Goal: Obtain resource: Obtain resource

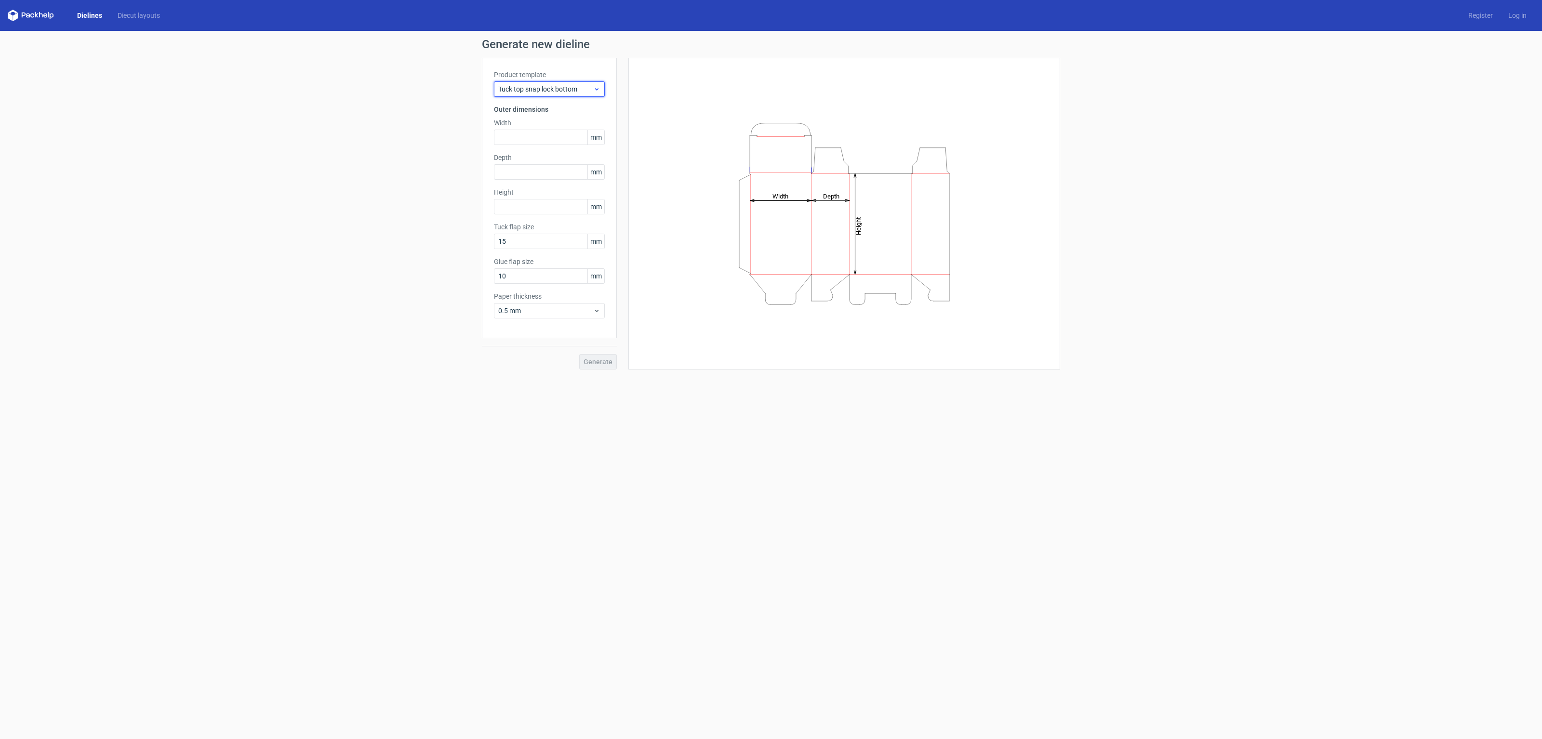
click at [569, 88] on span "Tuck top snap lock bottom" at bounding box center [545, 89] width 95 height 10
click at [553, 113] on div "Fefco 427" at bounding box center [549, 109] width 104 height 15
click at [561, 87] on span "Fefco 427" at bounding box center [545, 89] width 95 height 10
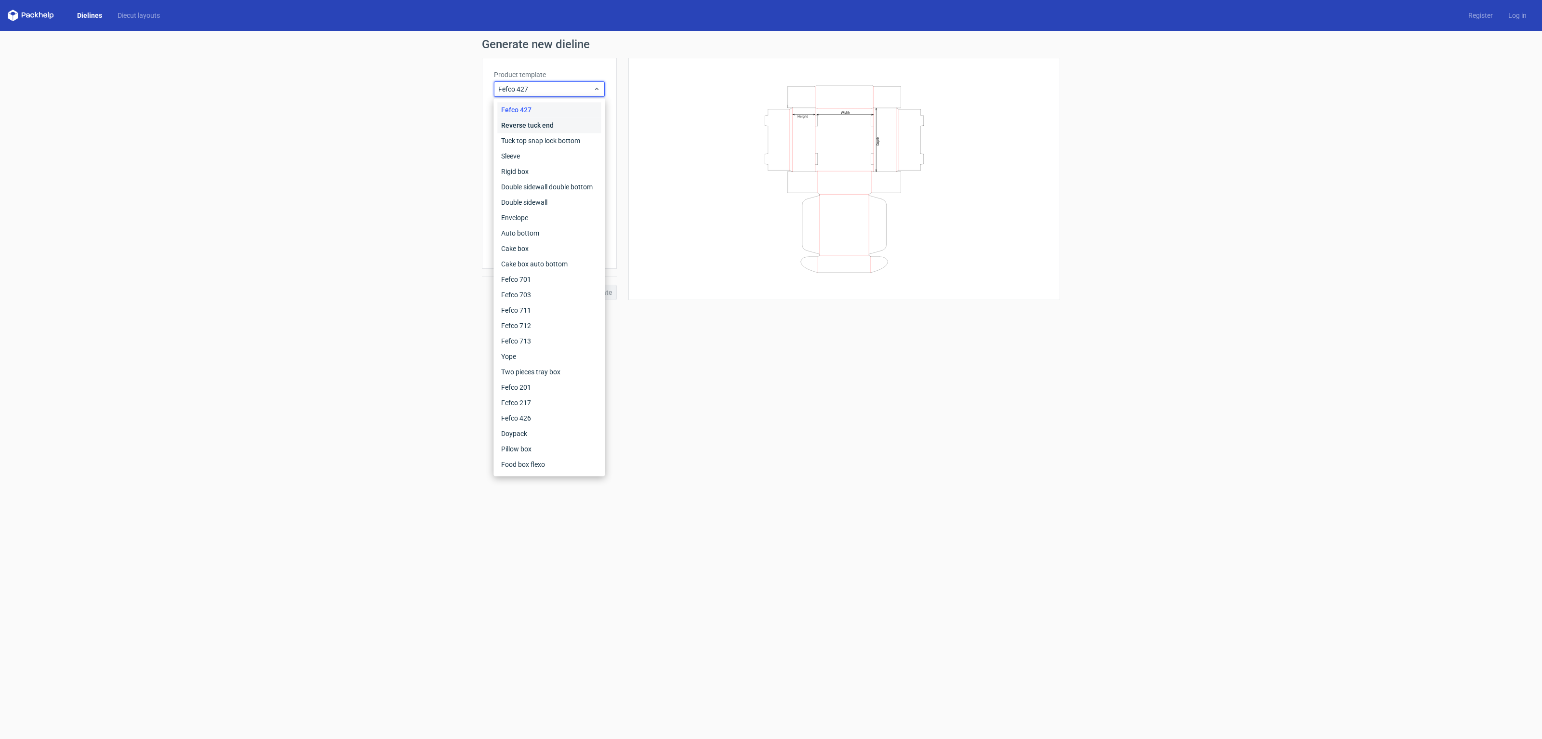
click at [529, 119] on div "Reverse tuck end" at bounding box center [549, 125] width 104 height 15
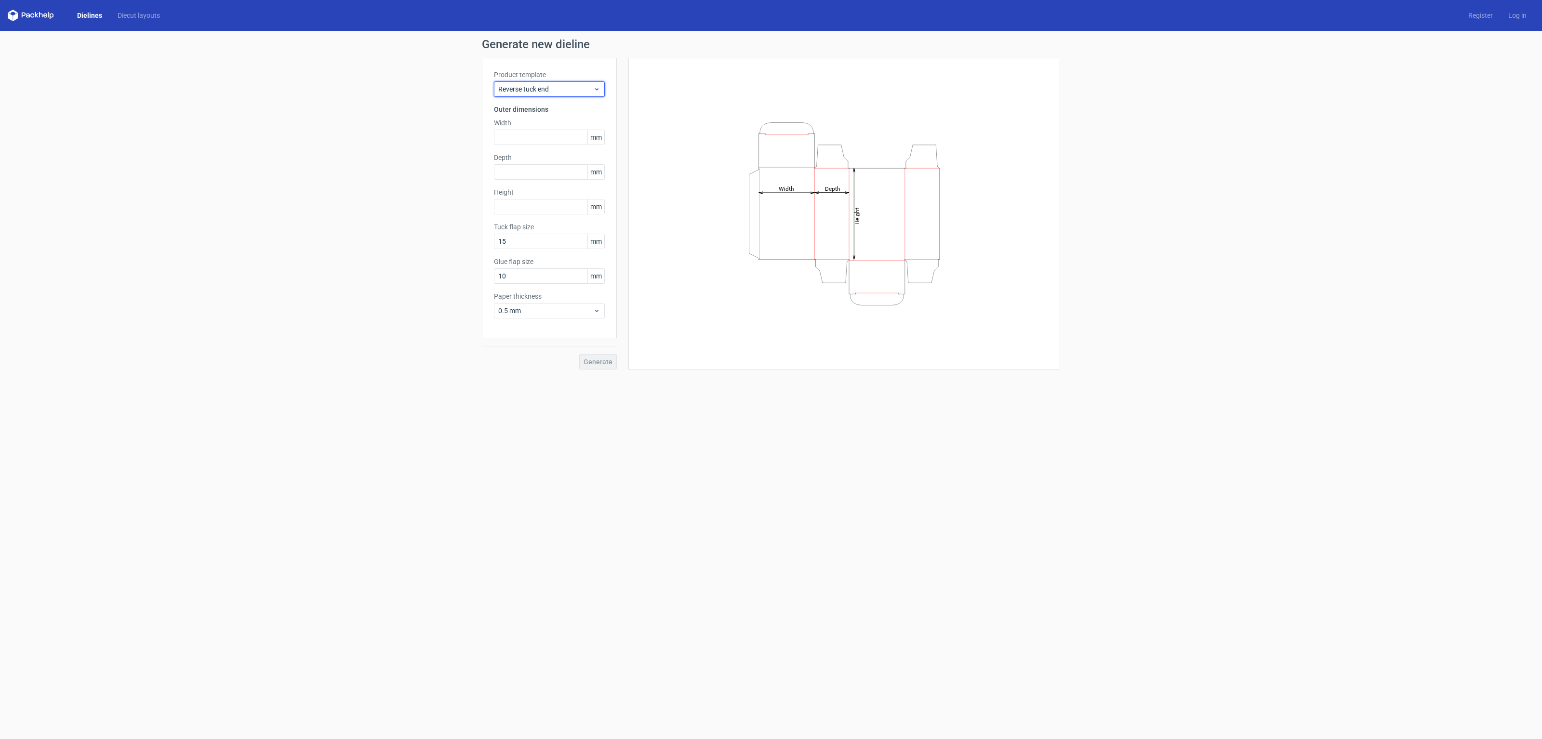
click at [547, 94] on div "Reverse tuck end" at bounding box center [549, 88] width 111 height 15
click at [530, 138] on div "Tuck top snap lock bottom" at bounding box center [549, 140] width 104 height 15
click at [558, 93] on span "Tuck top snap lock bottom" at bounding box center [545, 89] width 95 height 10
click at [530, 154] on div "Sleeve" at bounding box center [549, 155] width 104 height 15
click at [561, 87] on span "Sleeve" at bounding box center [545, 89] width 95 height 10
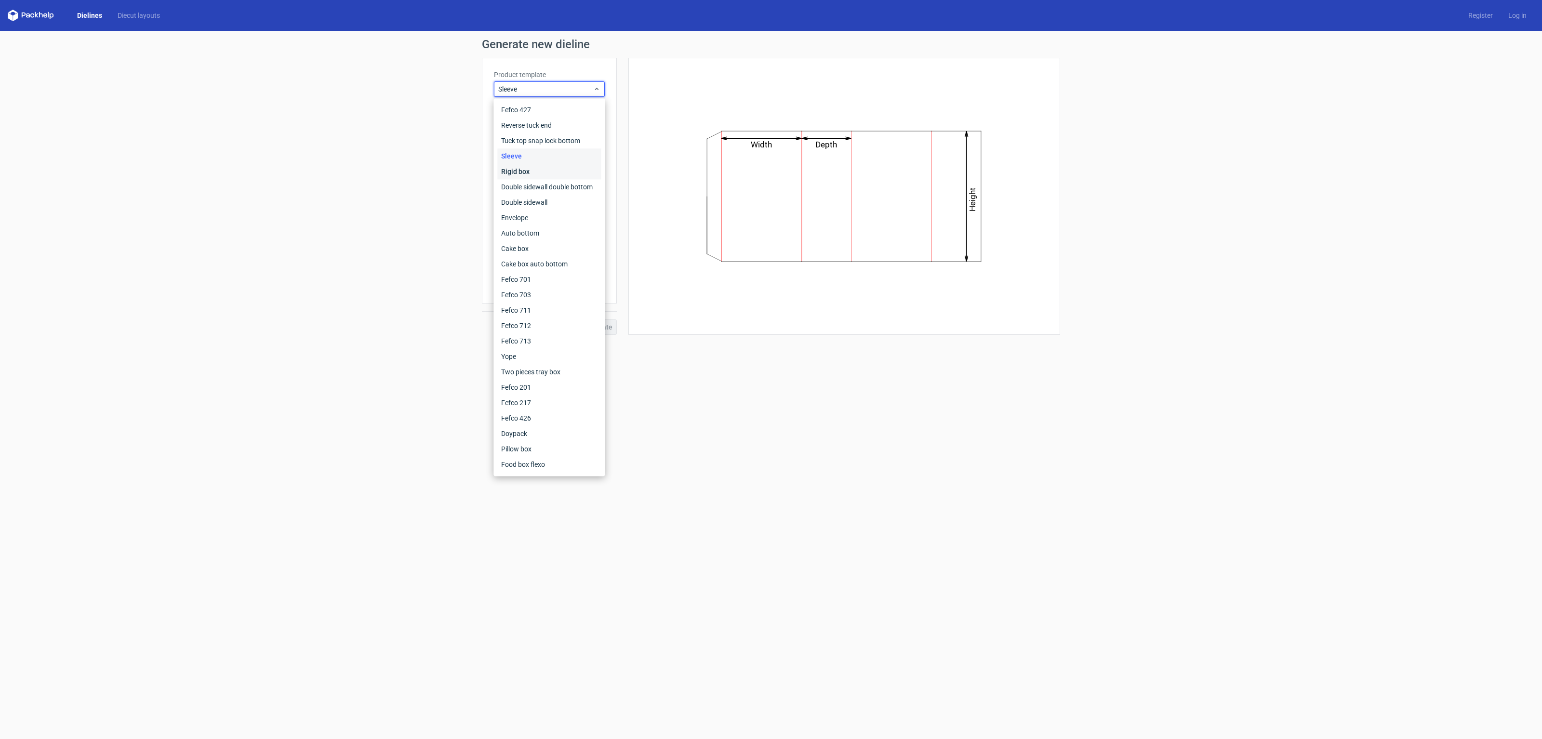
click at [546, 169] on div "Rigid box" at bounding box center [549, 171] width 104 height 15
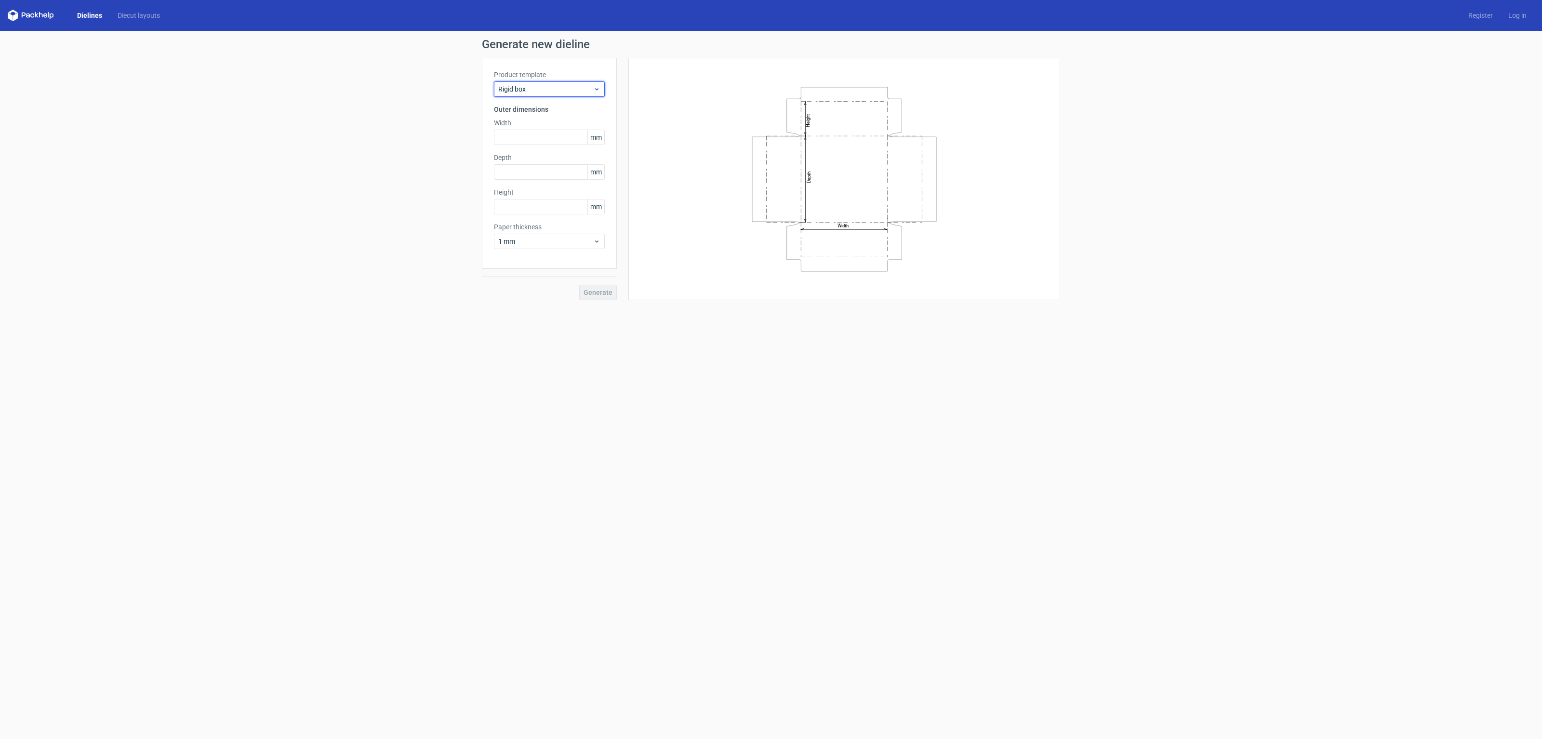
click at [545, 88] on span "Rigid box" at bounding box center [545, 89] width 95 height 10
click at [533, 191] on div "Double sidewall double bottom" at bounding box center [549, 186] width 104 height 15
click at [564, 86] on span "Double sidewall double bottom" at bounding box center [545, 89] width 95 height 10
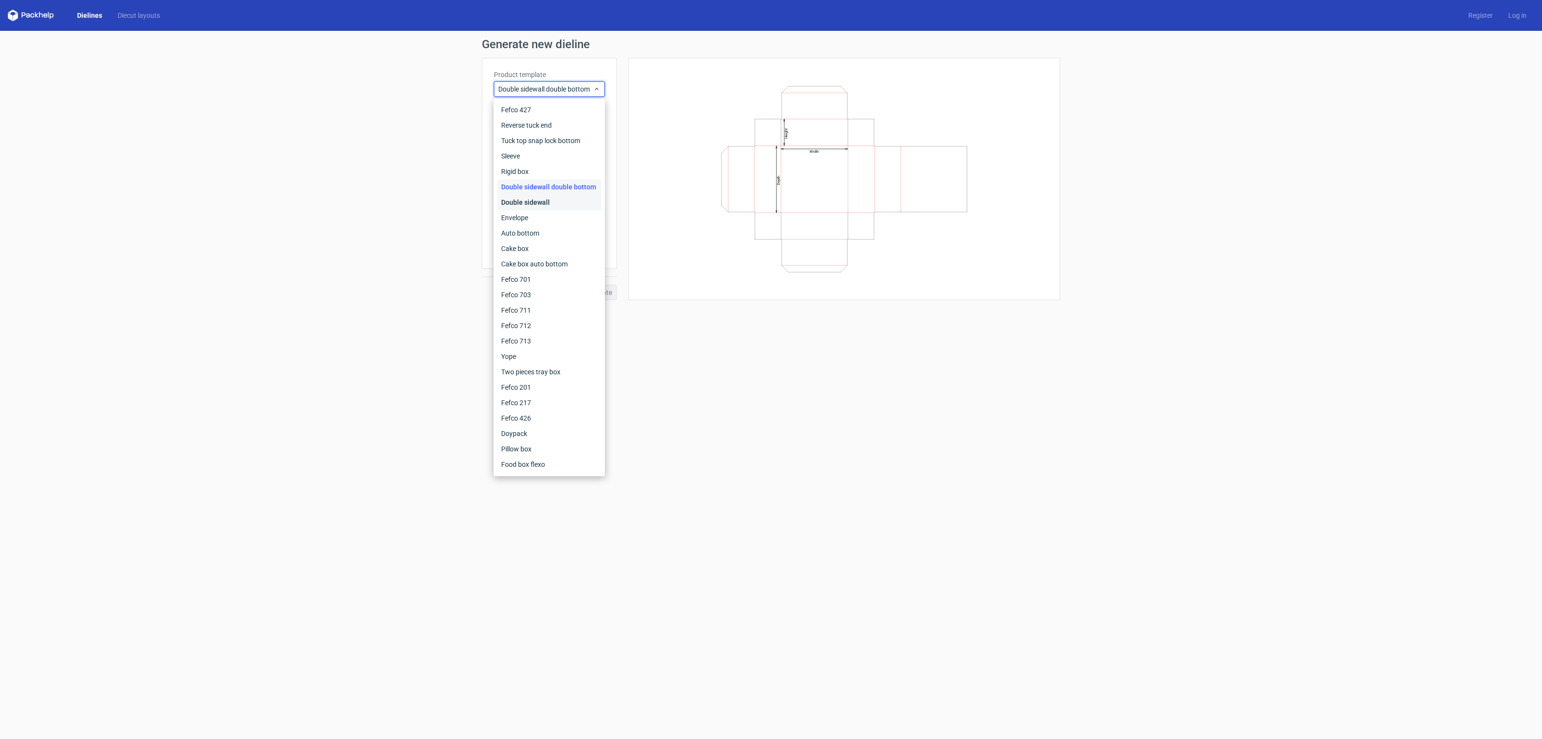
click at [537, 204] on div "Double sidewall" at bounding box center [549, 202] width 104 height 15
click at [557, 89] on span "Double sidewall" at bounding box center [545, 89] width 95 height 10
click at [538, 220] on div "Envelope" at bounding box center [549, 217] width 104 height 15
click at [562, 88] on span "Envelope" at bounding box center [545, 89] width 95 height 10
click at [552, 236] on div "Auto bottom" at bounding box center [549, 232] width 104 height 15
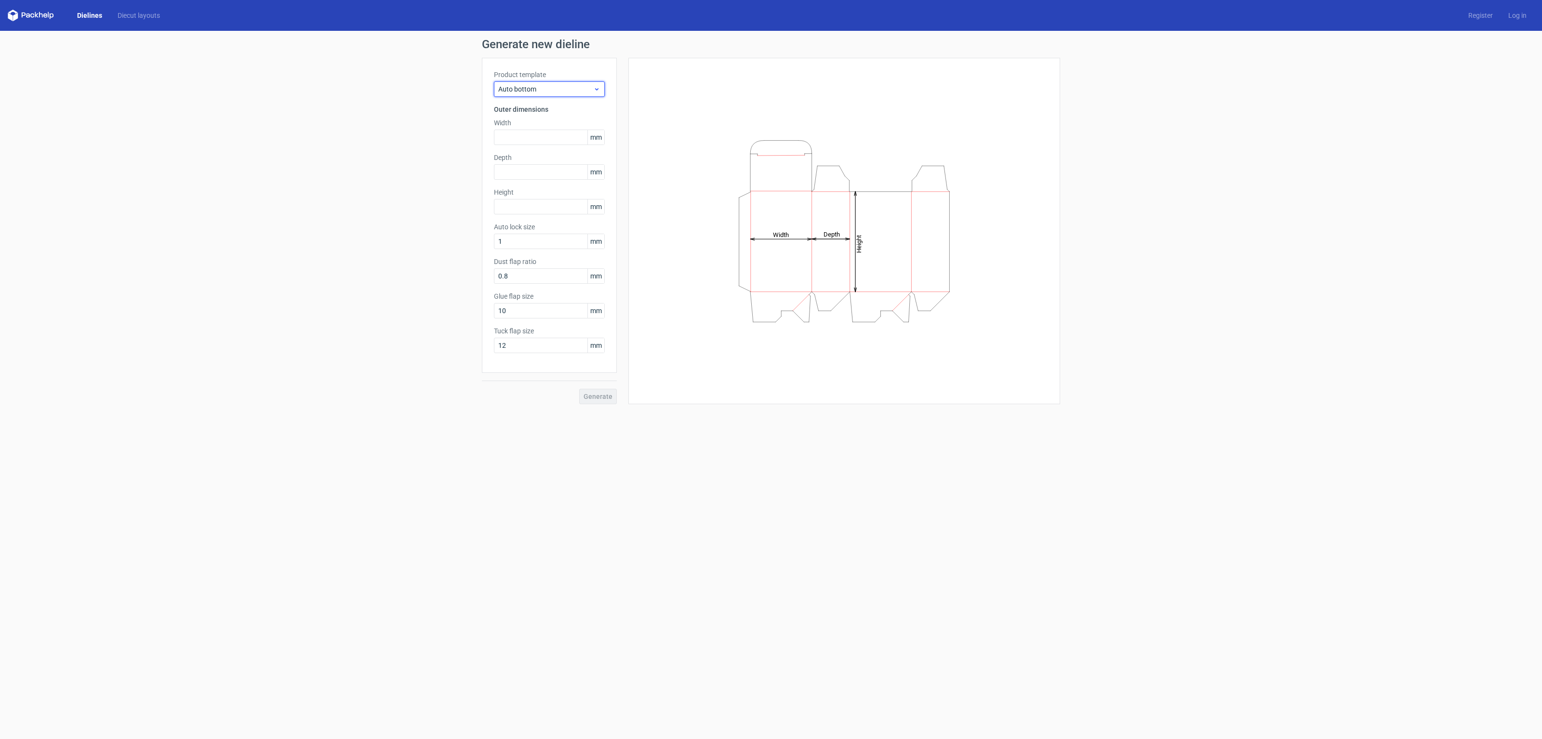
click at [542, 92] on span "Auto bottom" at bounding box center [545, 89] width 95 height 10
click at [533, 251] on div "Cake box" at bounding box center [549, 248] width 104 height 15
click at [540, 91] on span "Cake box" at bounding box center [545, 89] width 95 height 10
click at [536, 263] on div "Cake box auto bottom" at bounding box center [549, 263] width 104 height 15
click at [527, 137] on input "text" at bounding box center [549, 137] width 111 height 15
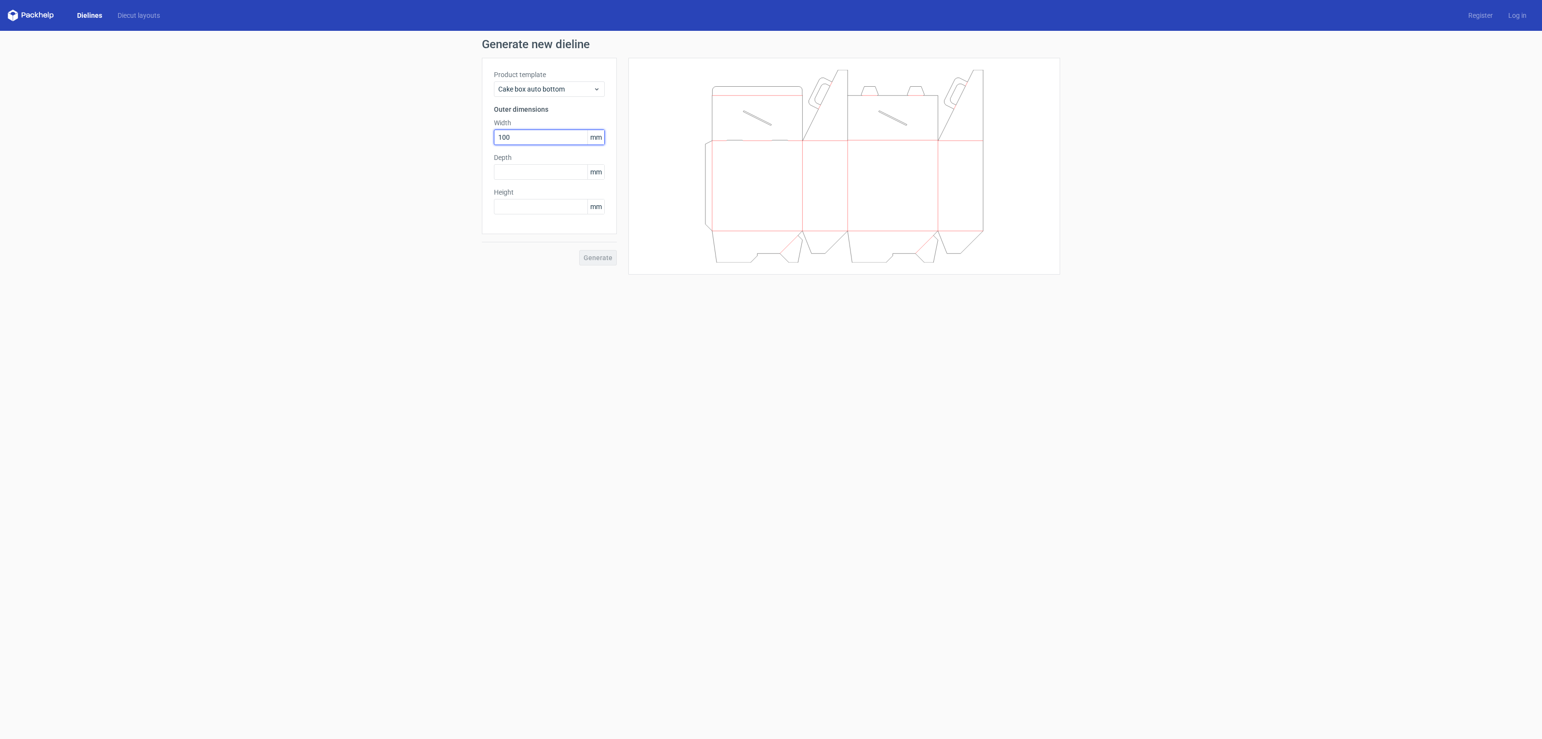
type input "100"
type input "75"
type input "80"
click at [596, 261] on button "Generate" at bounding box center [598, 257] width 38 height 15
click at [1029, 45] on link "Download file" at bounding box center [1027, 46] width 50 height 15
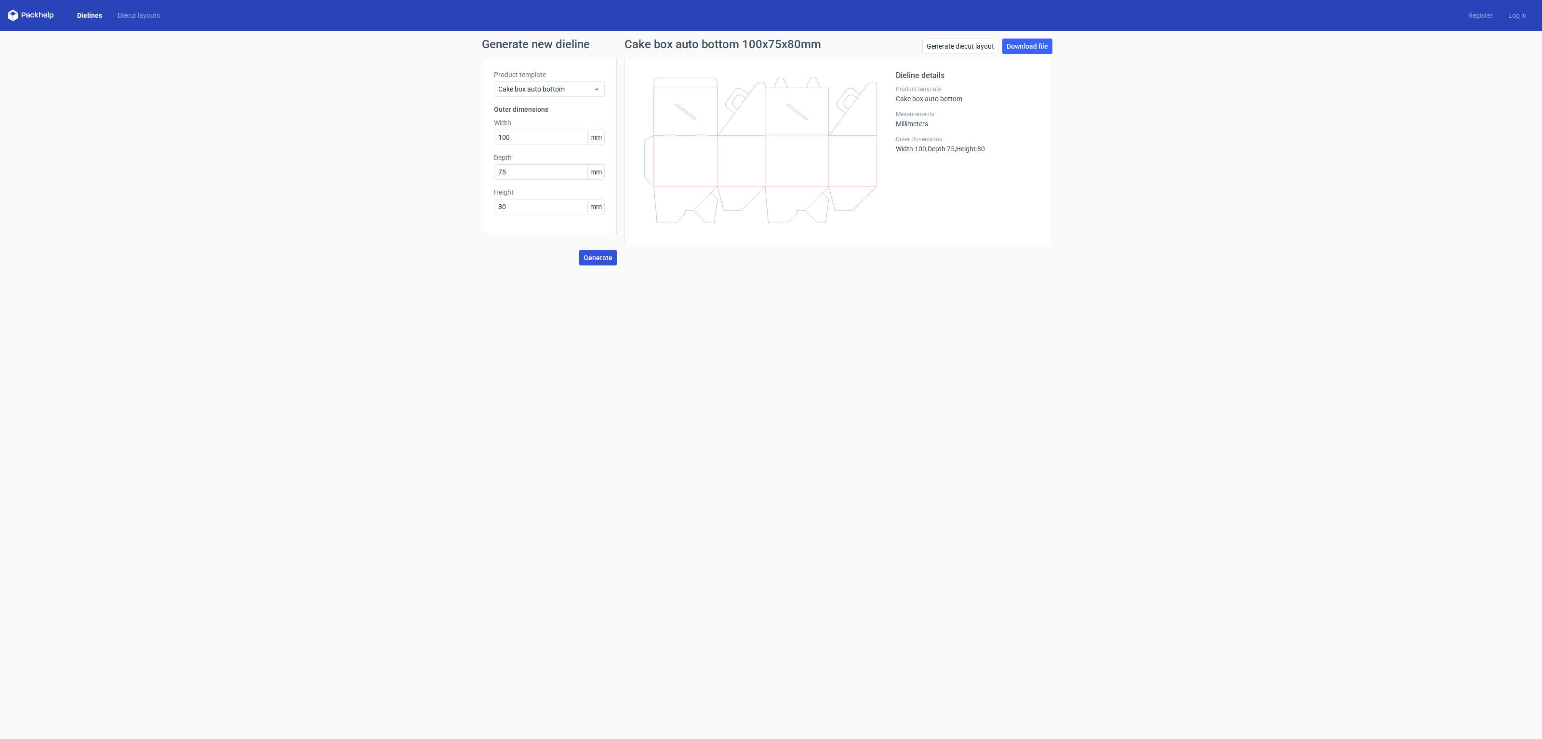
click at [1062, 135] on div "Generate new dieline Product template Cake box auto bottom Outer dimensions Wid…" at bounding box center [771, 152] width 1542 height 242
click at [976, 44] on link "Generate diecut layout" at bounding box center [960, 46] width 76 height 15
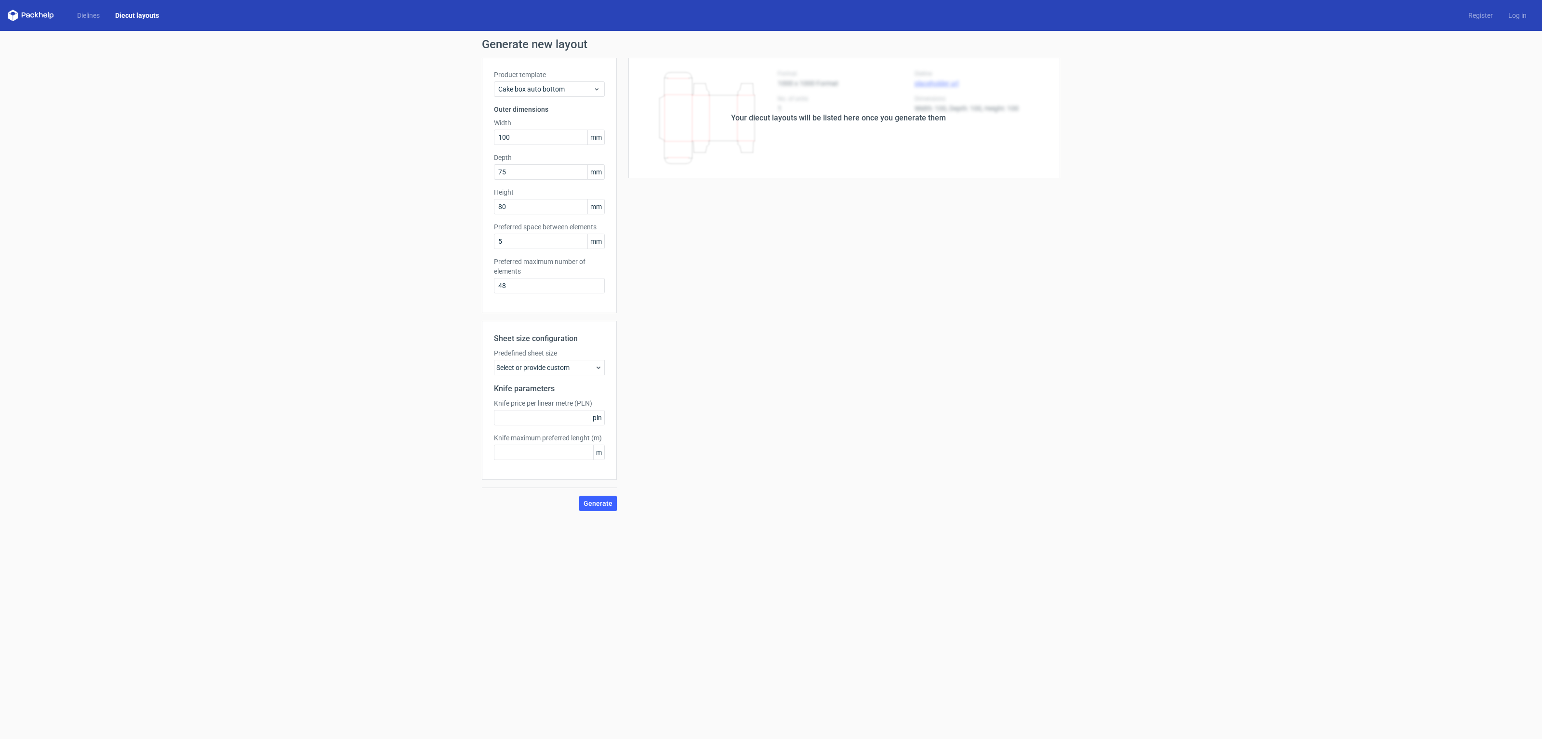
click at [854, 262] on div "Your diecut layouts will be listed here once you generate them Height Depth Wid…" at bounding box center [838, 284] width 443 height 453
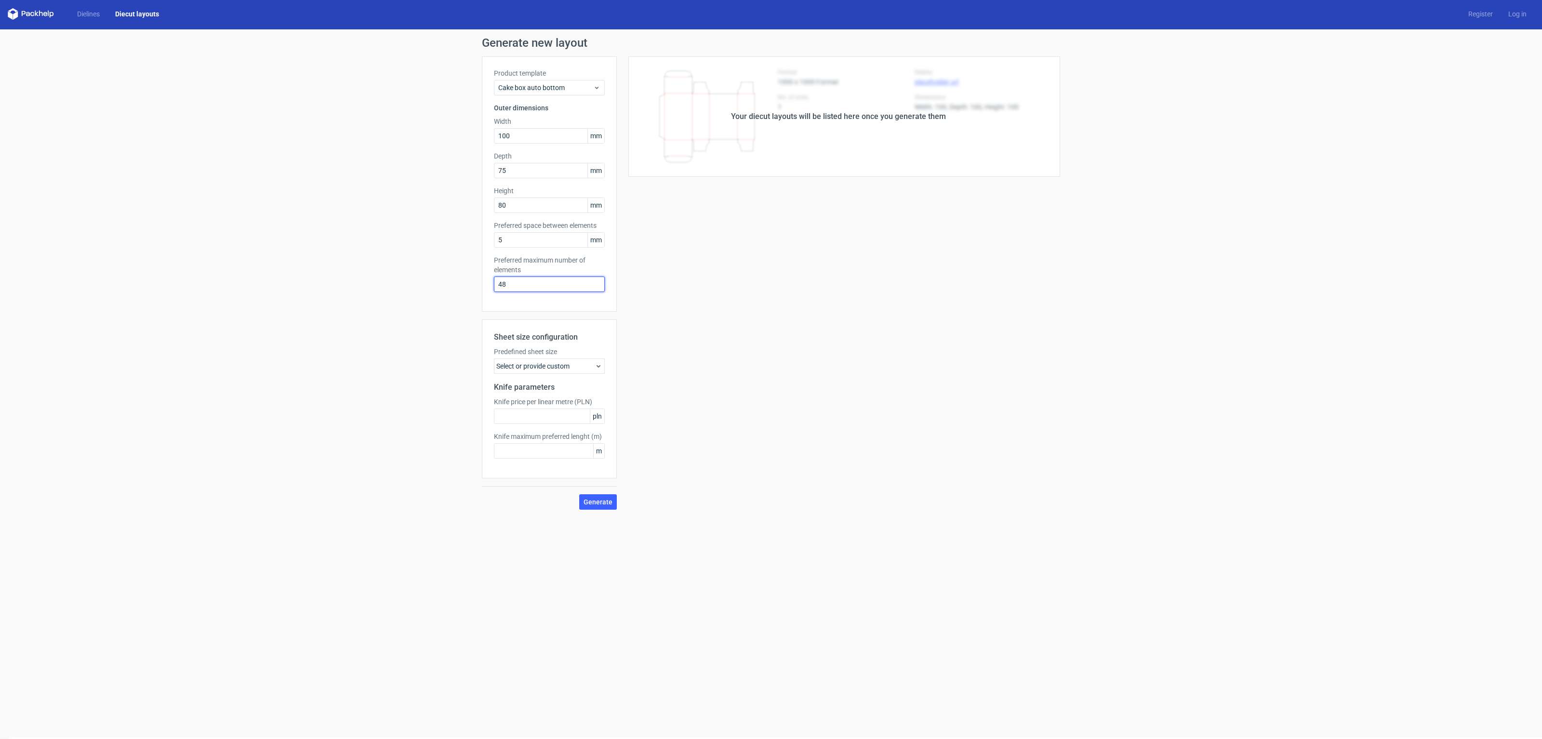
drag, startPoint x: 533, startPoint y: 288, endPoint x: 467, endPoint y: 285, distance: 66.1
click at [467, 285] on div "Generate new layout Product template Cake box auto bottom Outer dimensions Widt…" at bounding box center [771, 273] width 1542 height 488
type input "4"
drag, startPoint x: 566, startPoint y: 242, endPoint x: 476, endPoint y: 237, distance: 89.3
click at [476, 237] on div "Generate new layout Product template Cake box auto bottom Outer dimensions Widt…" at bounding box center [771, 273] width 1542 height 488
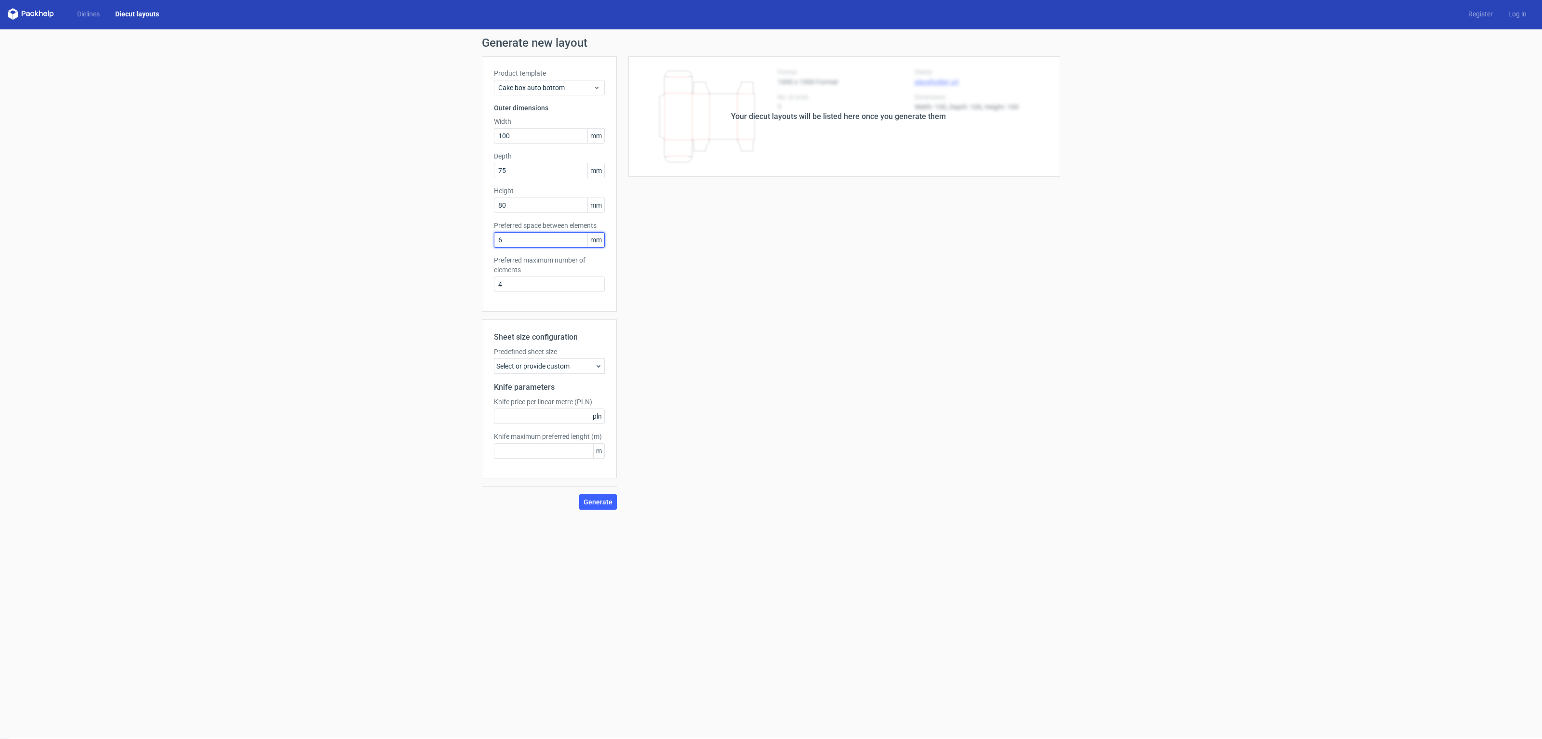
type input "6"
click at [562, 360] on div "Select or provide custom" at bounding box center [549, 365] width 111 height 15
click at [535, 411] on span "A2 420mm x 594mm" at bounding box center [544, 413] width 62 height 10
click at [509, 411] on input "A2 420mm x 594mm" at bounding box center [505, 413] width 8 height 8
click at [655, 399] on div "Your diecut layouts will be listed here once you generate them Height Depth Wid…" at bounding box center [838, 282] width 443 height 453
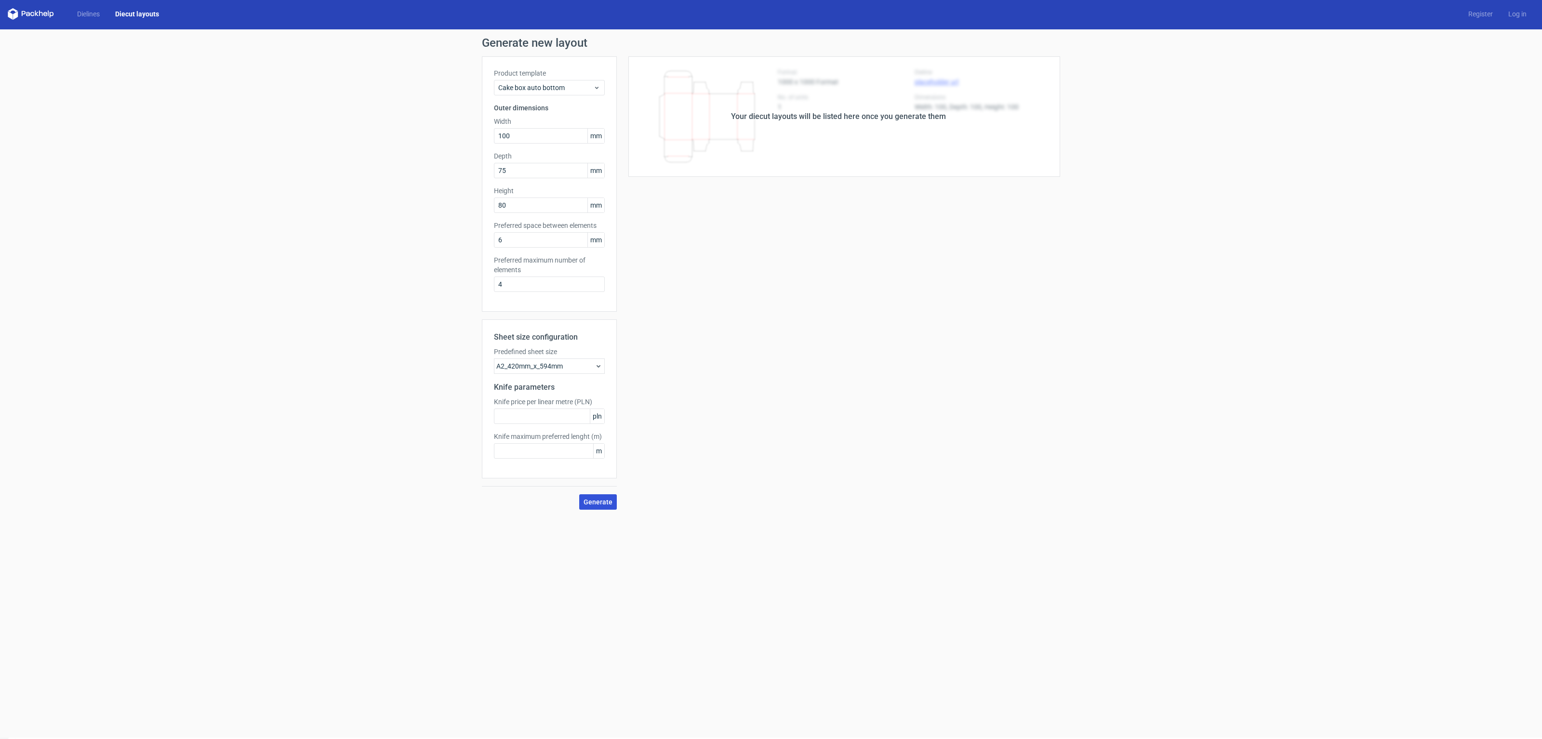
click at [598, 499] on span "Generate" at bounding box center [597, 502] width 29 height 7
click at [560, 413] on input "text" at bounding box center [549, 416] width 111 height 15
click at [593, 417] on span "pln" at bounding box center [597, 416] width 14 height 14
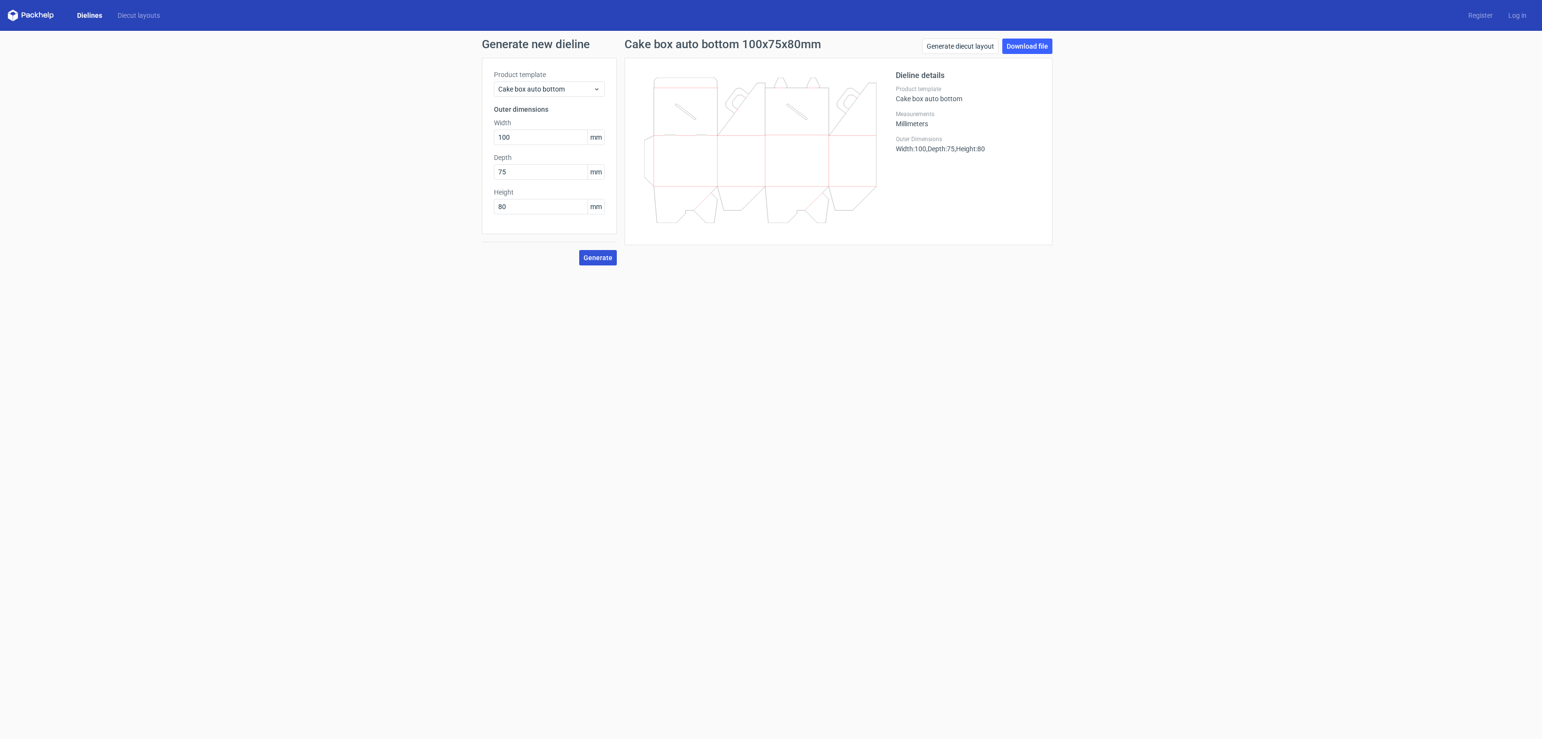
click at [605, 254] on span "Generate" at bounding box center [597, 257] width 29 height 7
click at [1039, 53] on link "Download file" at bounding box center [1027, 46] width 50 height 15
click at [1038, 49] on link "Download file" at bounding box center [1027, 46] width 50 height 15
click at [36, 16] on icon at bounding box center [31, 16] width 46 height 12
click at [88, 17] on link "Dielines" at bounding box center [89, 16] width 40 height 10
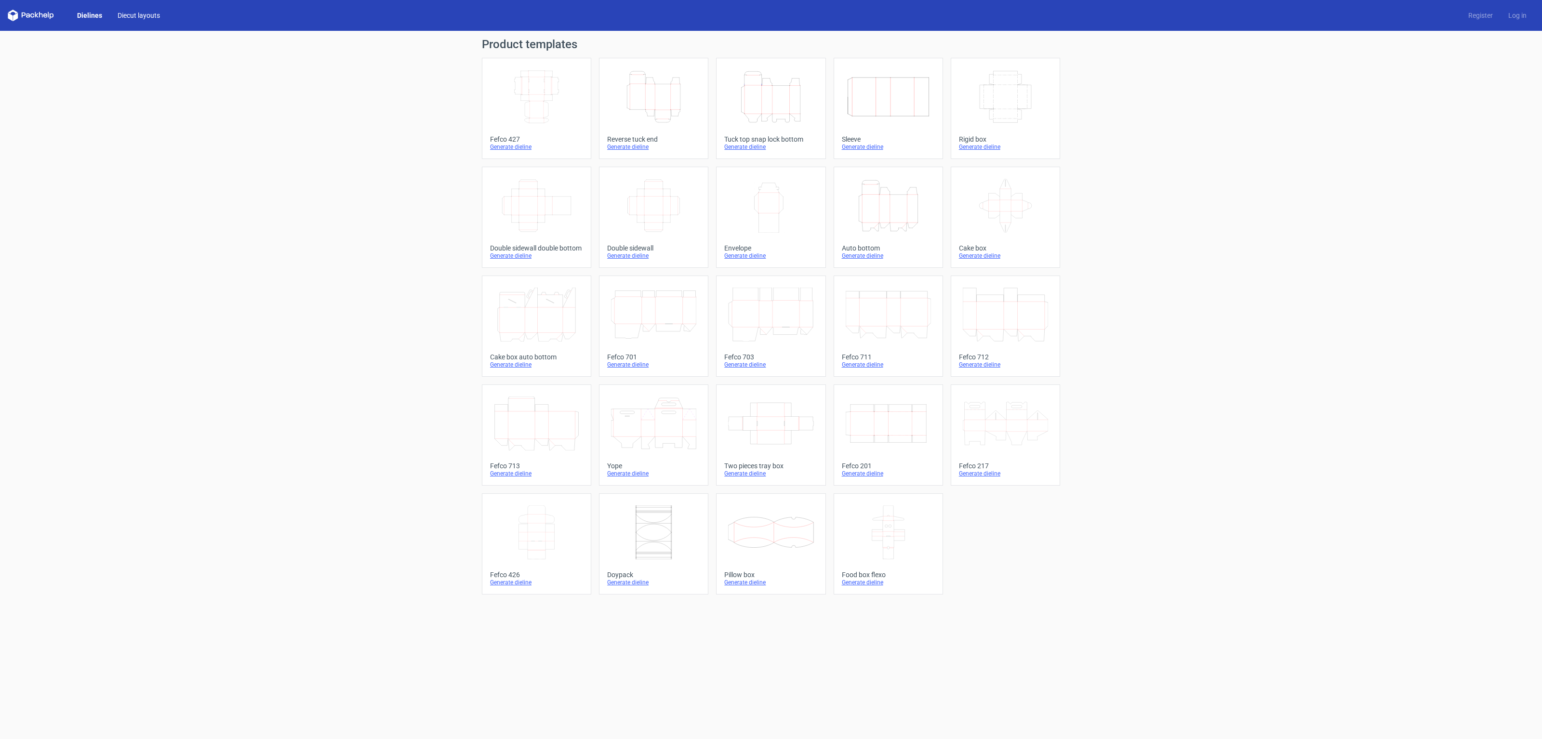
click at [157, 15] on link "Diecut layouts" at bounding box center [139, 16] width 58 height 10
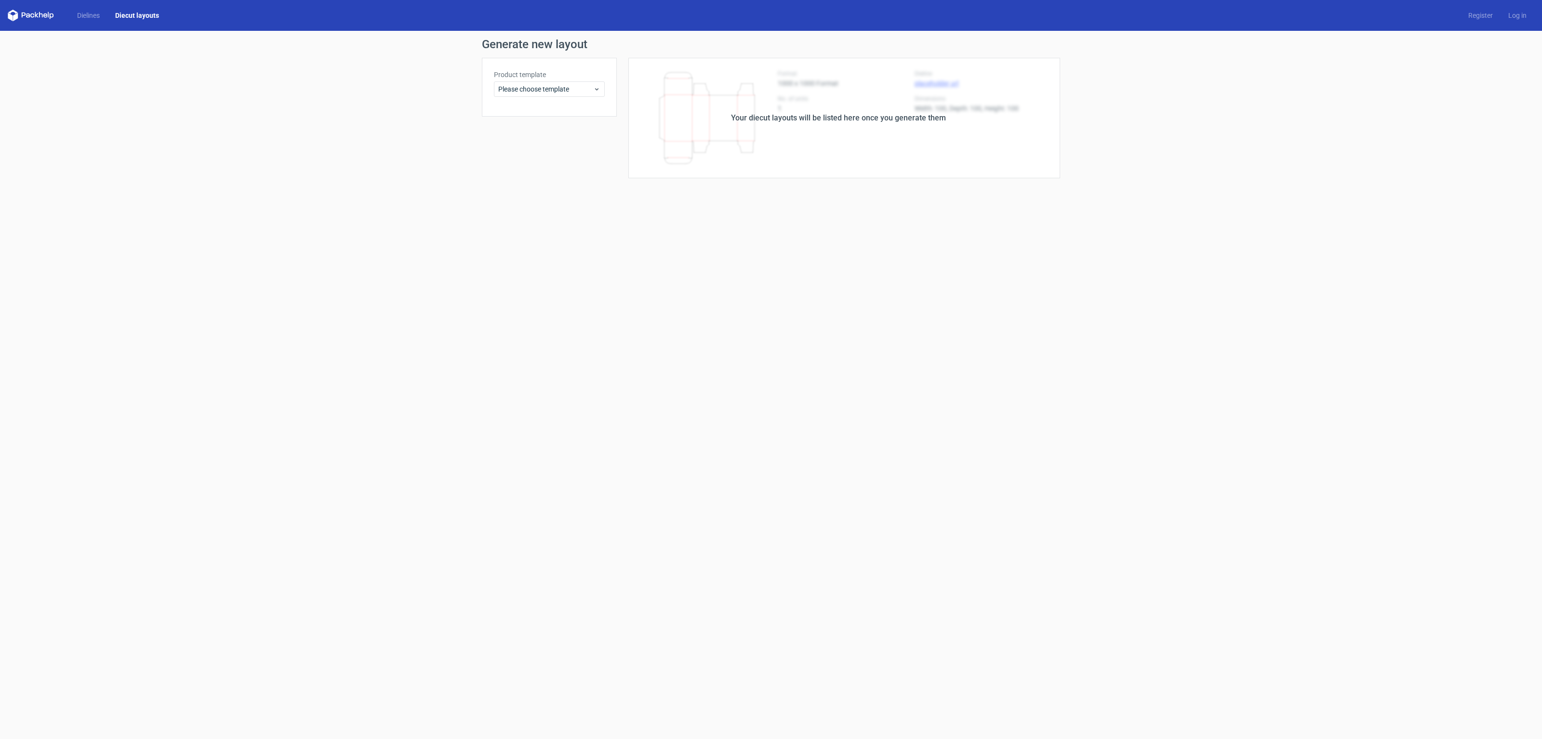
click at [534, 77] on label "Product template" at bounding box center [549, 75] width 111 height 10
click at [533, 84] on span "Please choose template" at bounding box center [545, 89] width 95 height 10
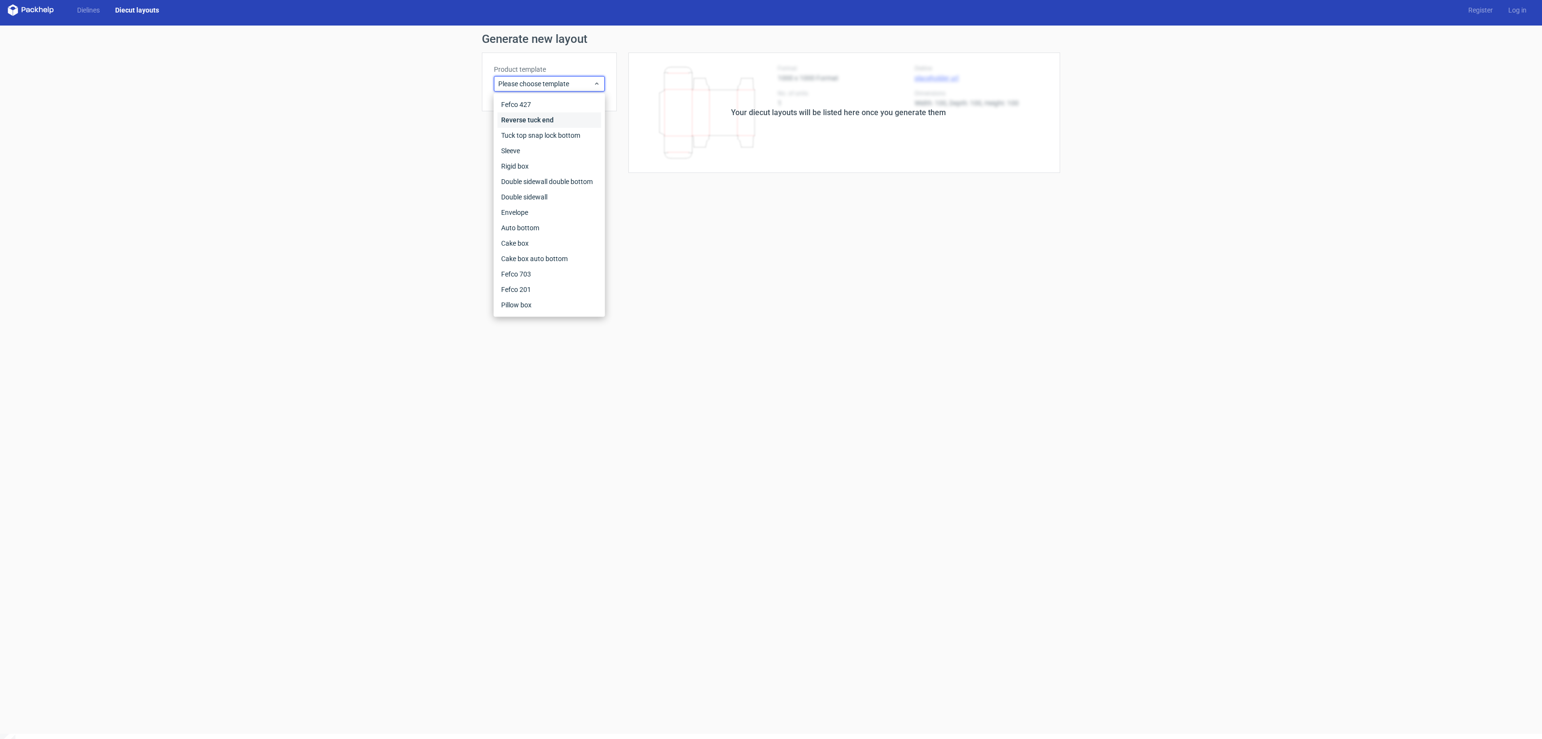
click at [538, 123] on div "Reverse tuck end" at bounding box center [549, 119] width 104 height 15
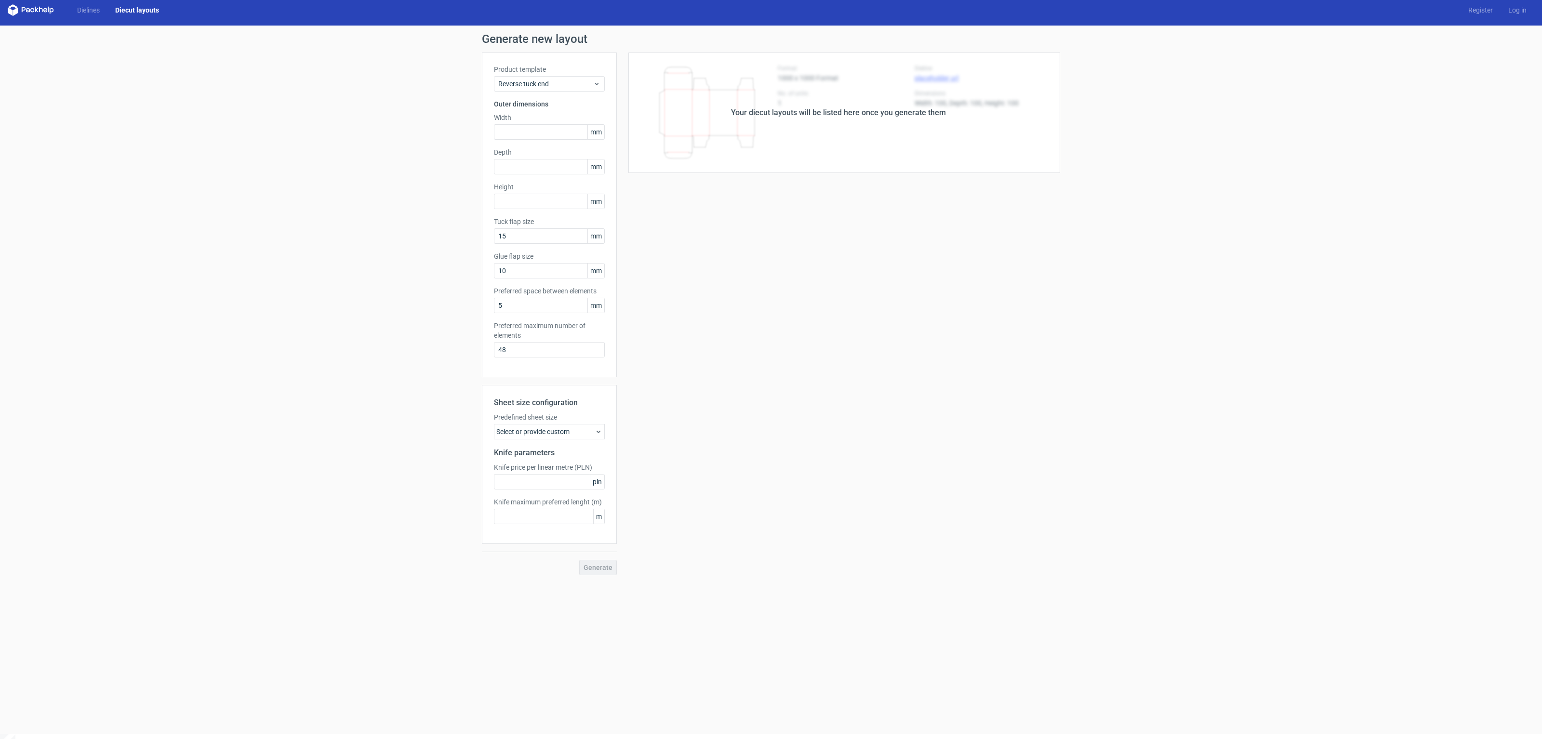
scroll to position [8, 0]
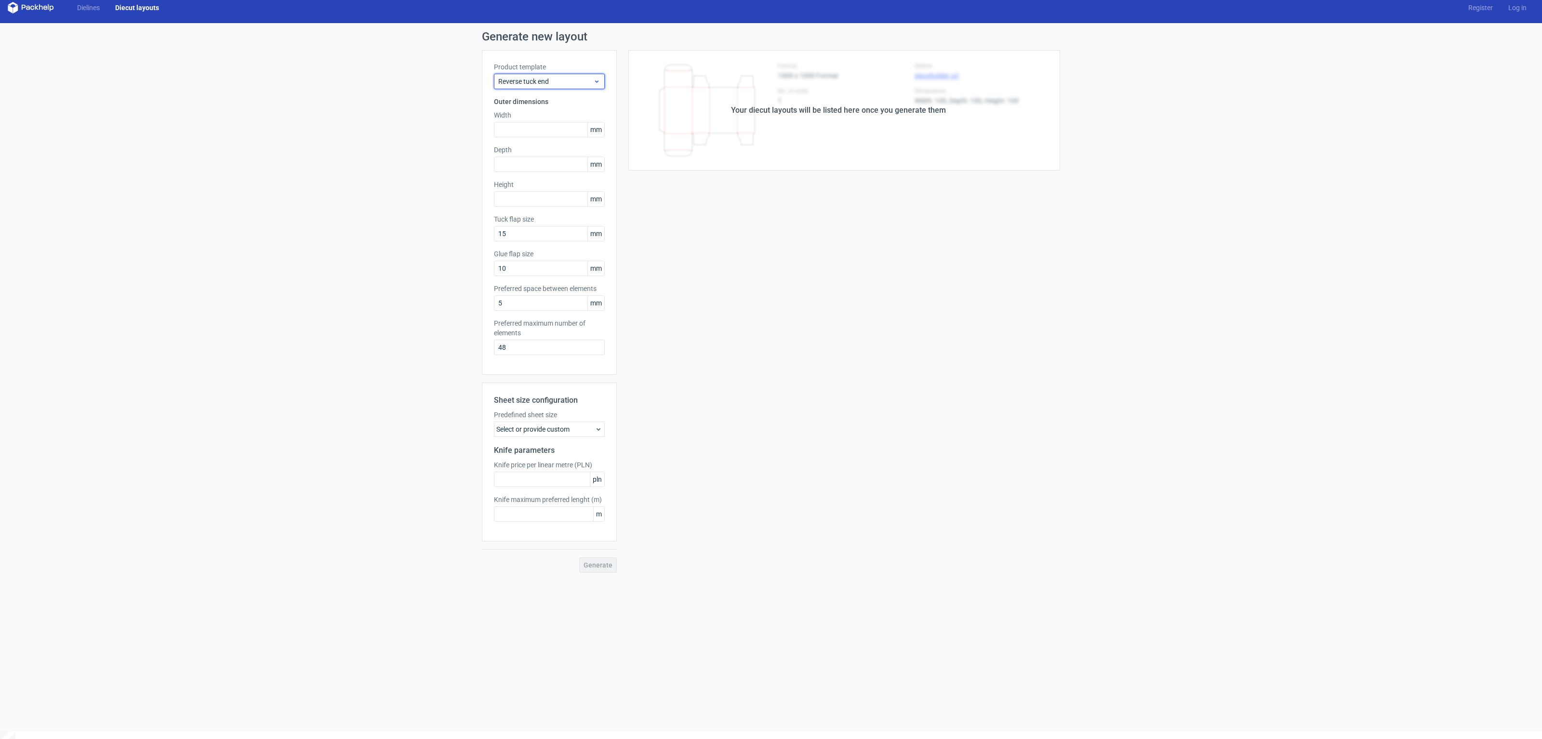
click at [551, 82] on span "Reverse tuck end" at bounding box center [545, 82] width 95 height 10
click at [532, 244] on div "Cake box" at bounding box center [549, 240] width 104 height 15
click at [535, 76] on div "Cake box" at bounding box center [549, 81] width 111 height 15
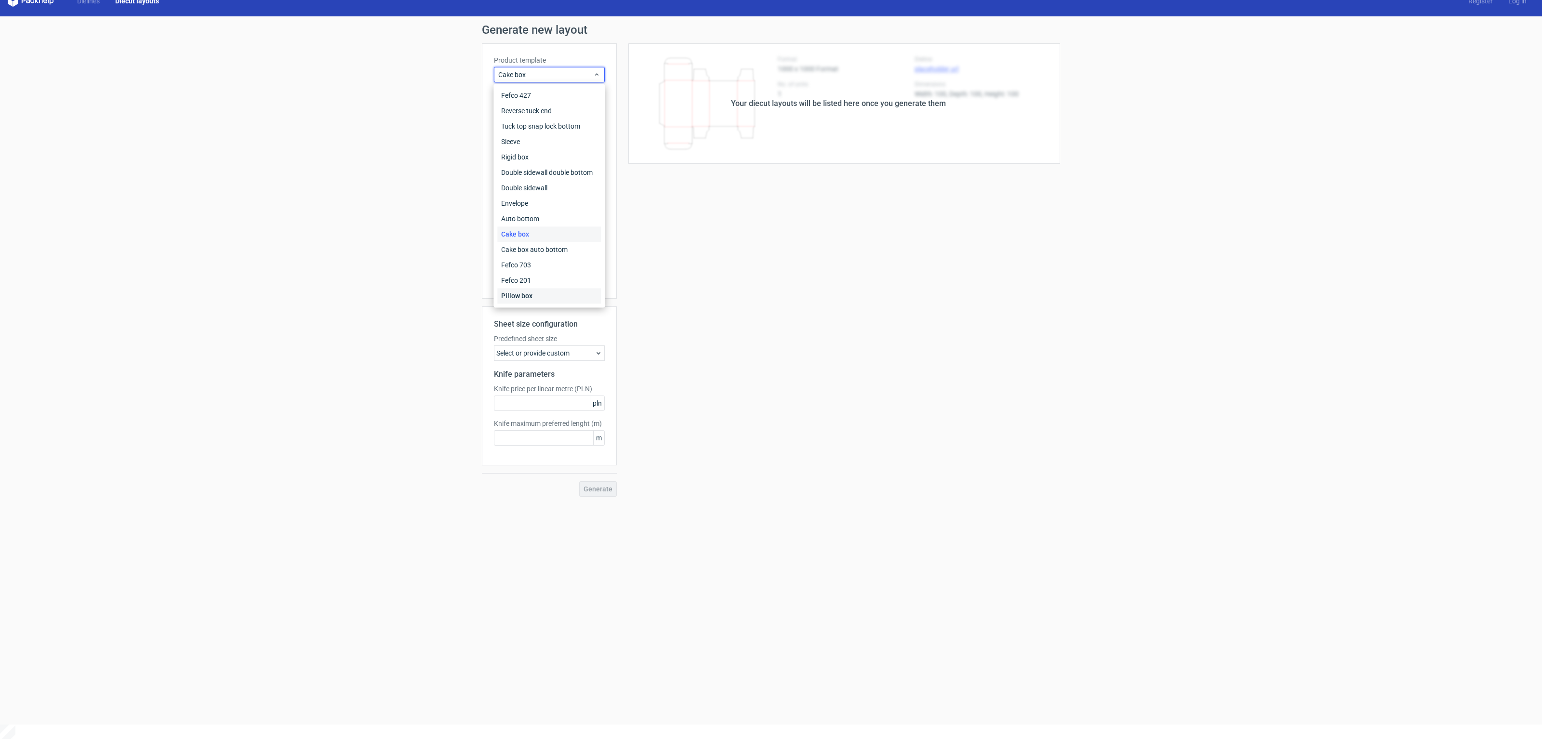
click at [527, 290] on div "Pillow box" at bounding box center [549, 295] width 104 height 15
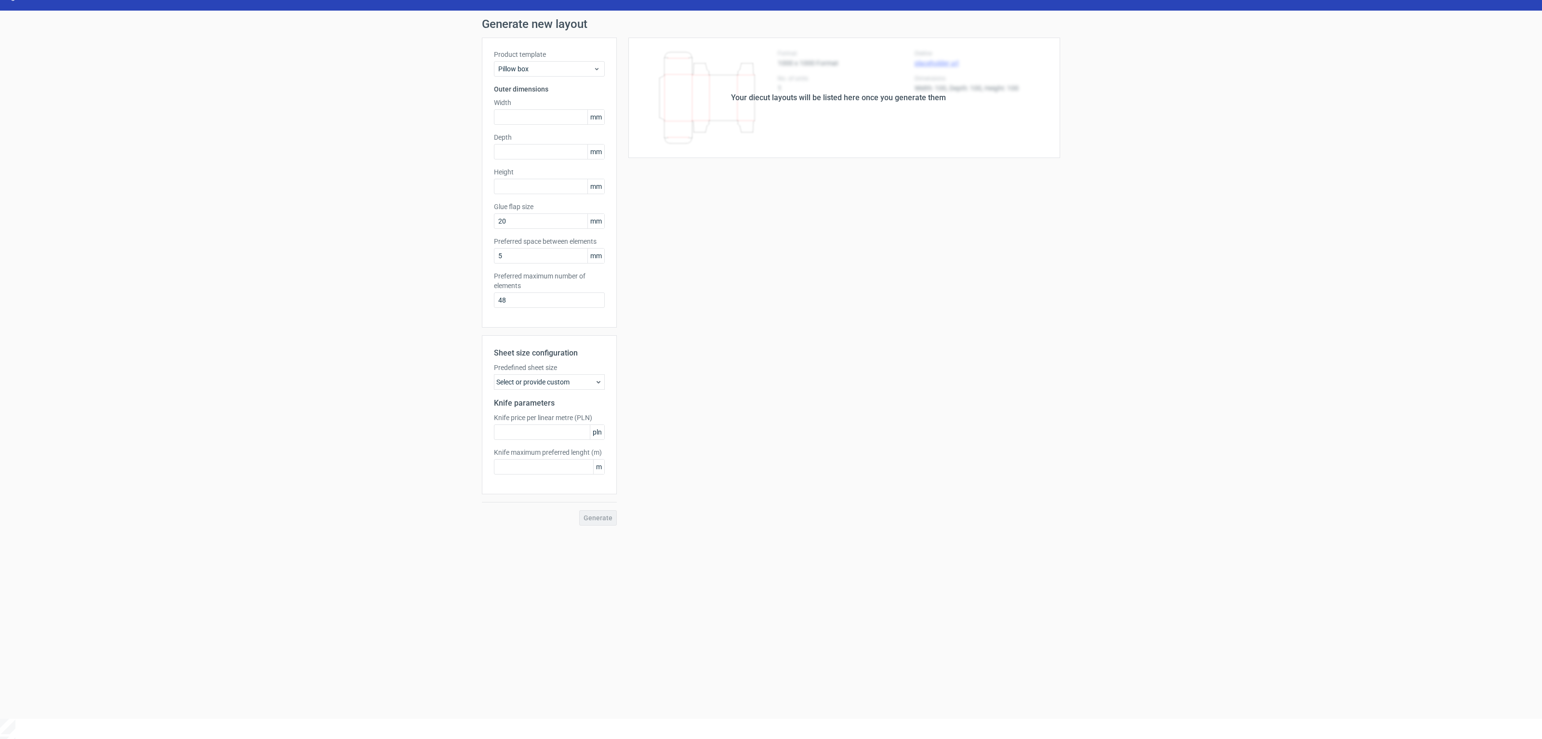
scroll to position [21, 0]
click at [555, 69] on span "Pillow box" at bounding box center [545, 69] width 95 height 10
click at [554, 86] on div "Fefco 427" at bounding box center [549, 88] width 104 height 15
click at [540, 399] on input "text" at bounding box center [549, 396] width 111 height 15
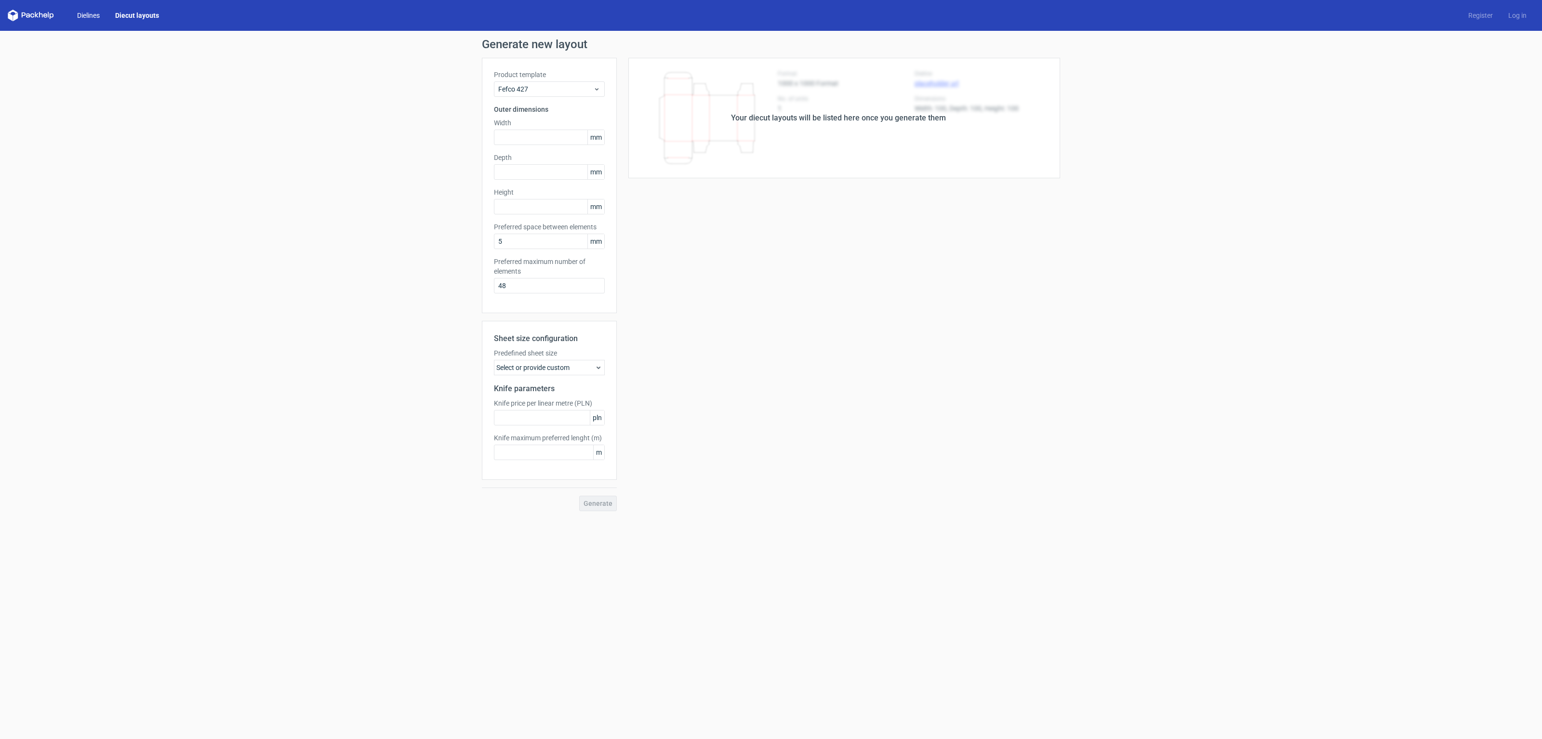
click at [81, 14] on link "Dielines" at bounding box center [88, 16] width 38 height 10
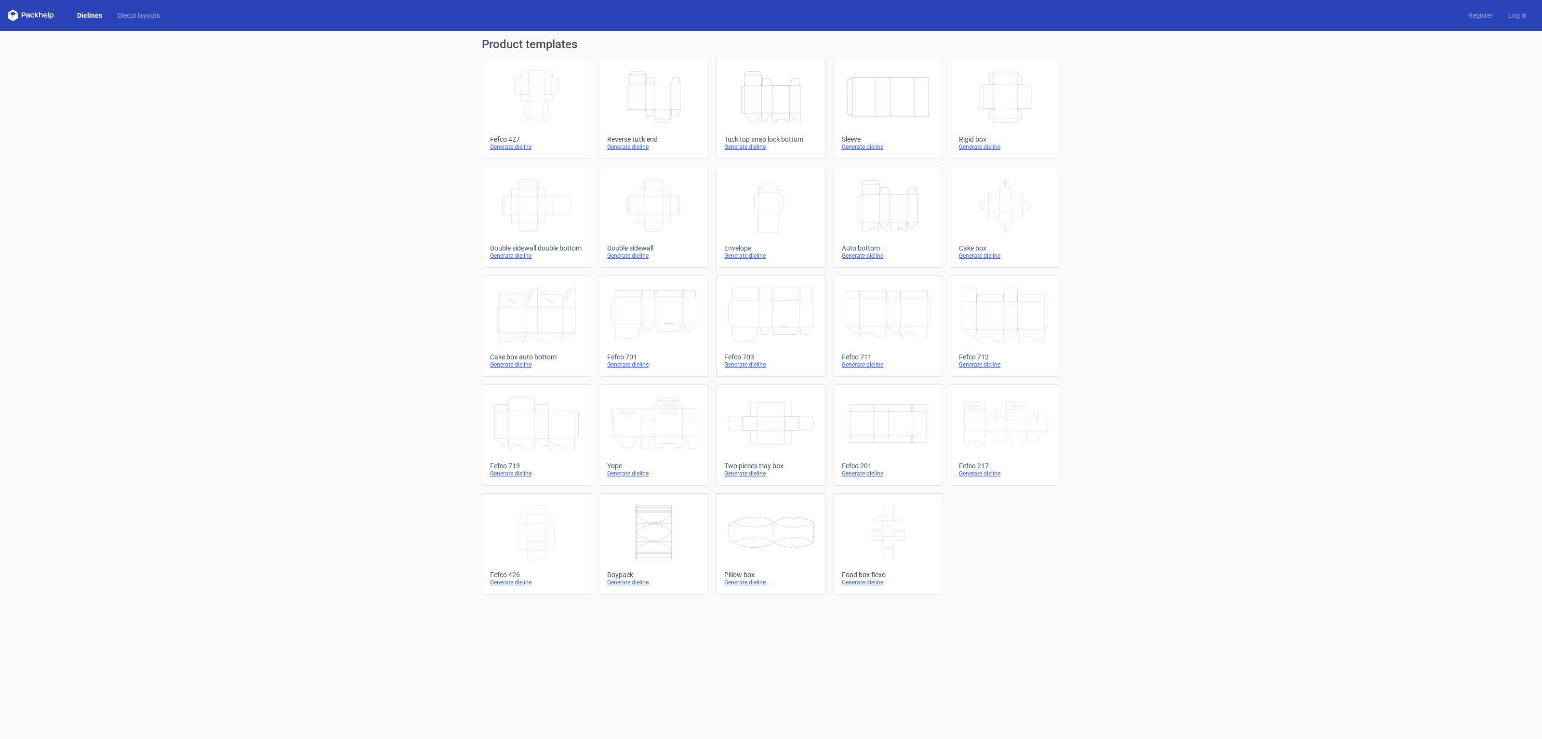
click at [909, 401] on icon "Width Depth Height" at bounding box center [887, 423] width 85 height 54
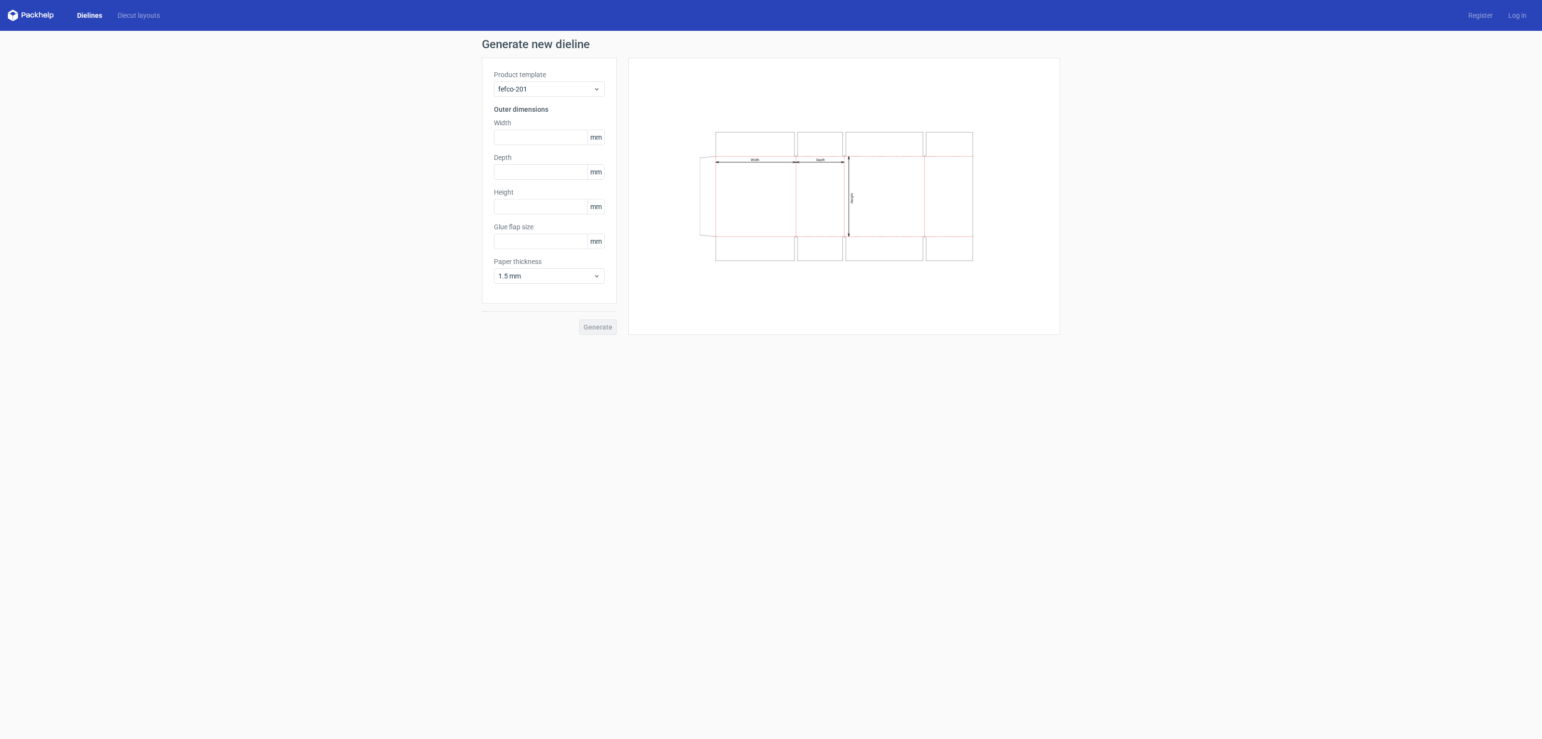
type input "20"
click at [601, 322] on div "Generate" at bounding box center [549, 318] width 135 height 31
click at [512, 135] on input "text" at bounding box center [549, 137] width 111 height 15
click at [562, 89] on span "Fefco 201" at bounding box center [545, 89] width 95 height 10
click at [545, 459] on div "Food box flexo" at bounding box center [549, 464] width 104 height 15
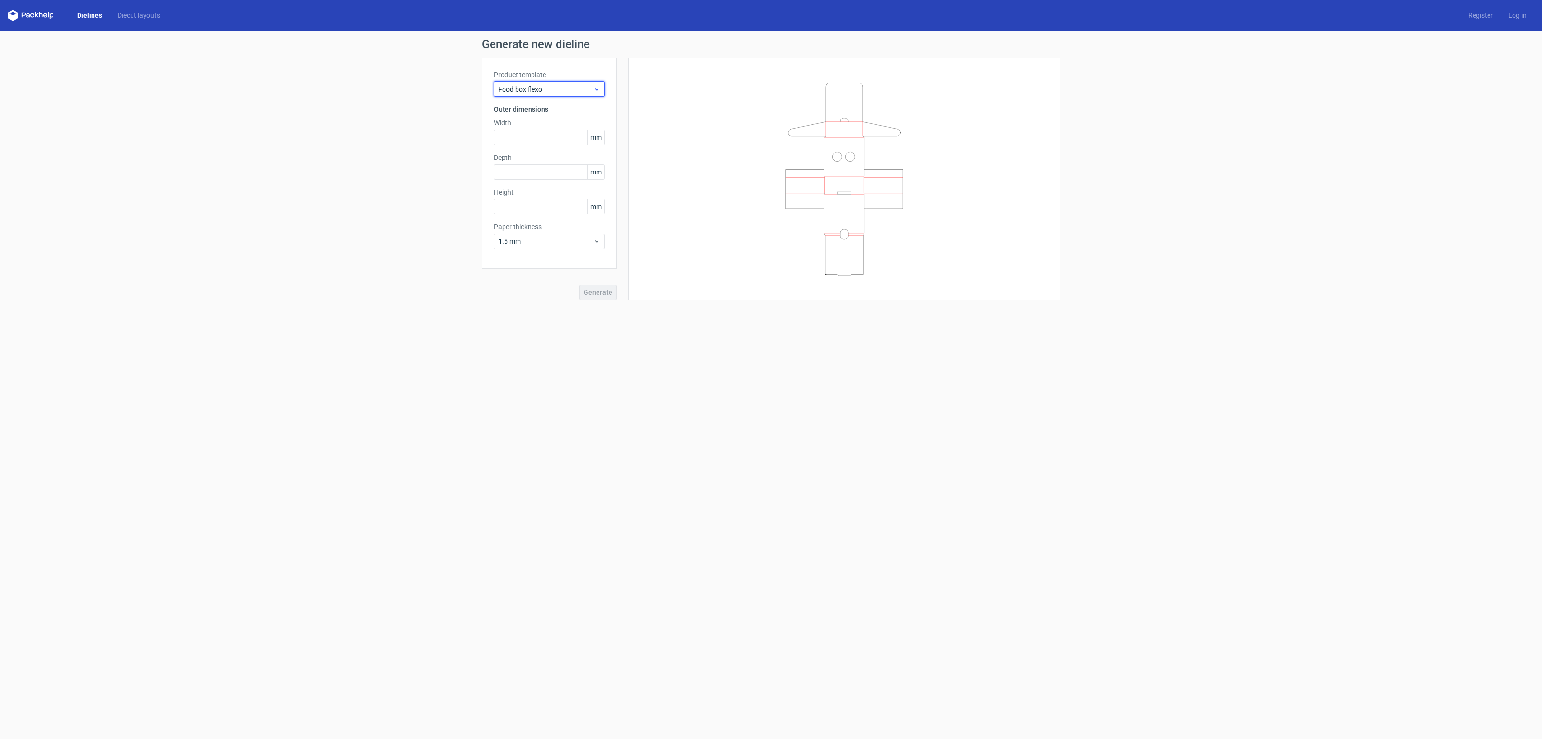
click at [542, 88] on span "Food box flexo" at bounding box center [545, 89] width 95 height 10
click at [546, 356] on div "Yope" at bounding box center [549, 356] width 104 height 15
click at [541, 86] on span "Yope" at bounding box center [545, 89] width 95 height 10
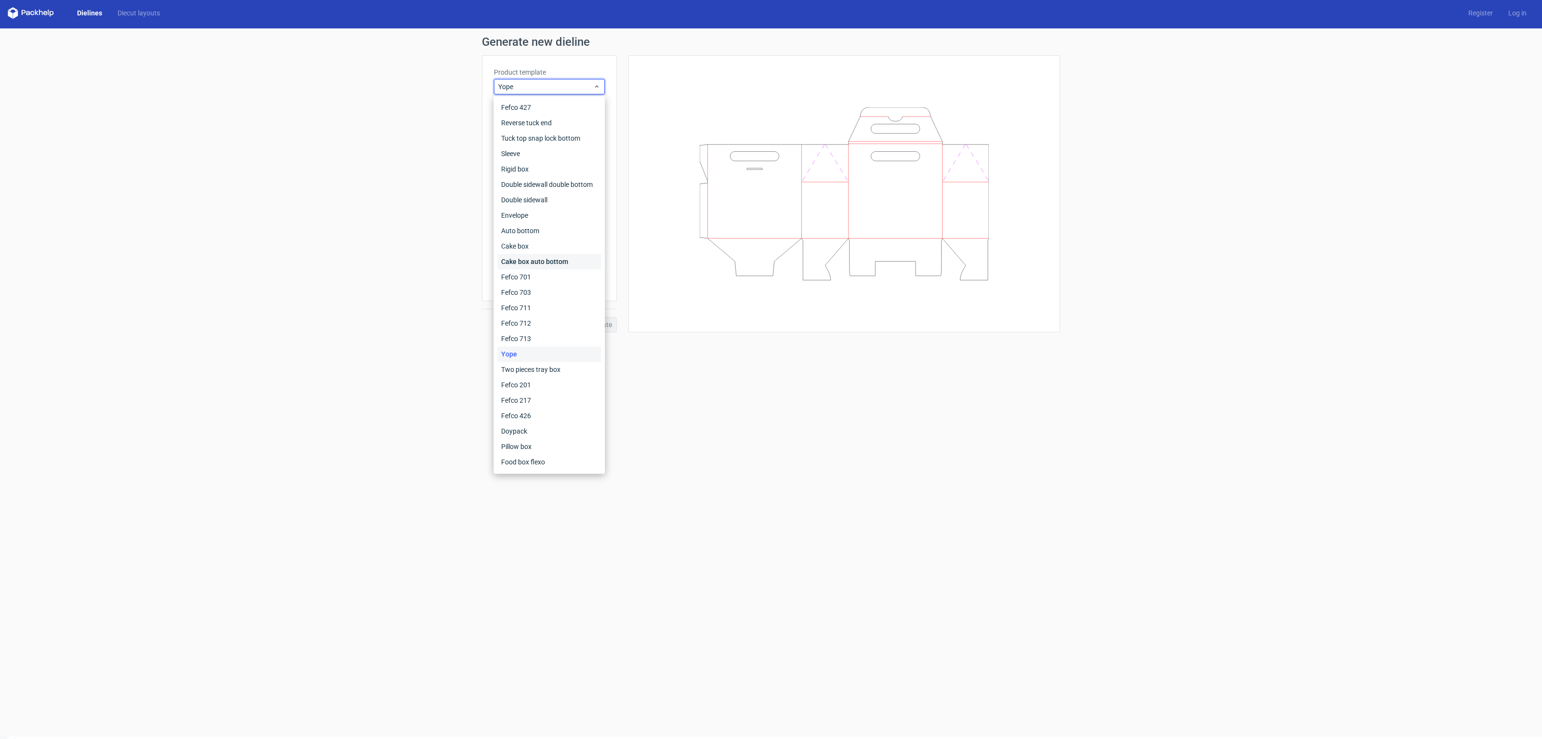
scroll to position [3, 0]
click at [524, 267] on div "Cake box auto bottom" at bounding box center [549, 260] width 104 height 15
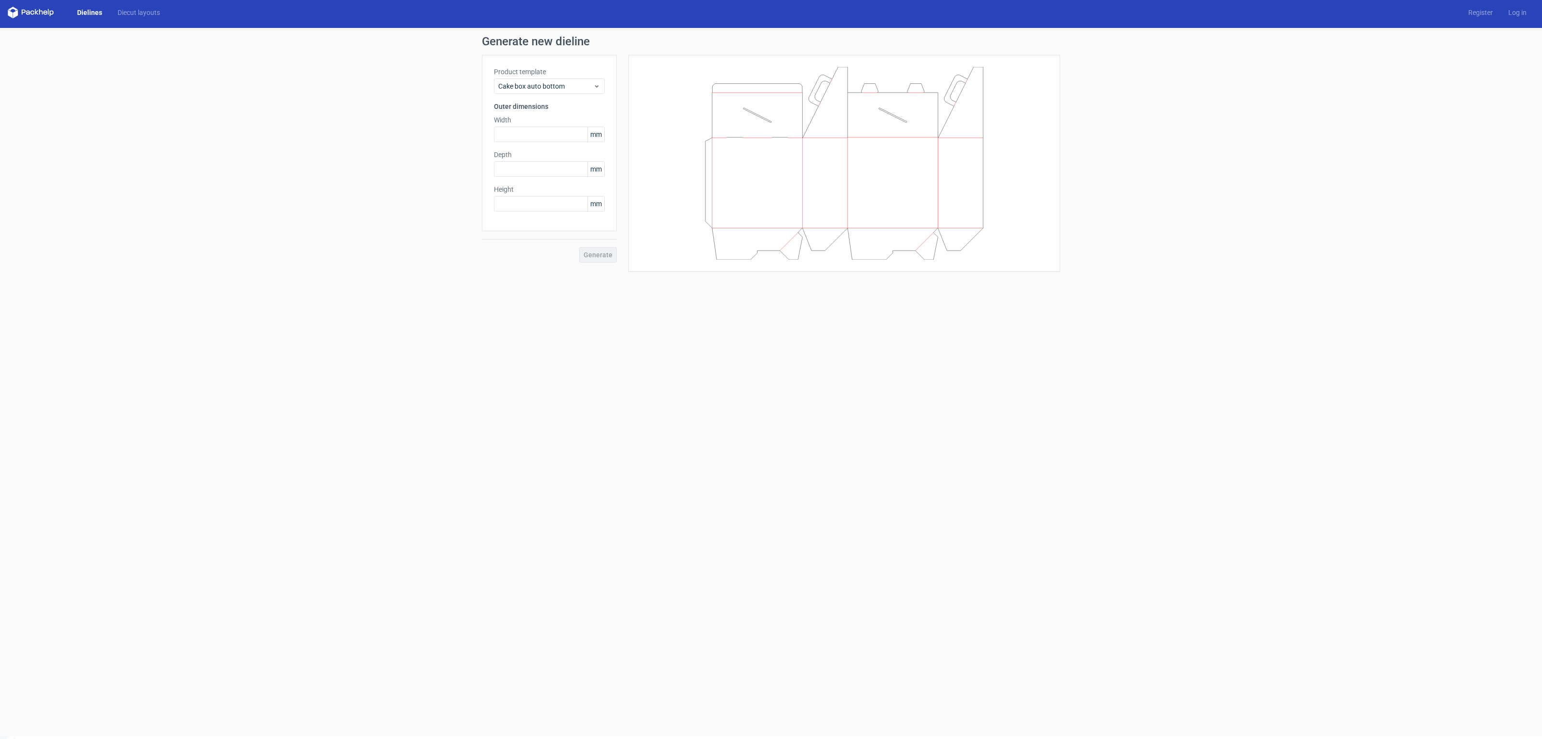
scroll to position [6, 0]
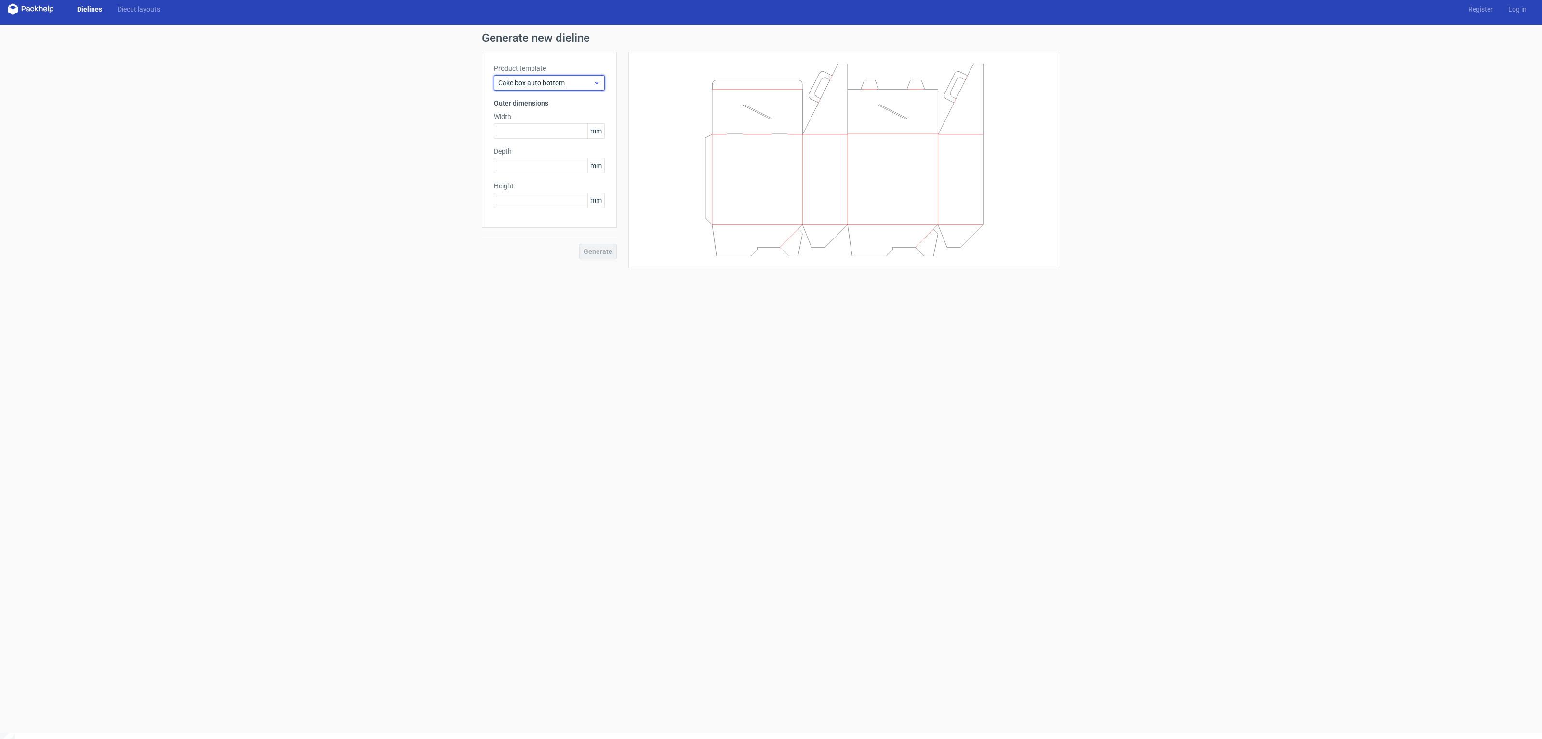
click at [536, 87] on div "Cake box auto bottom" at bounding box center [549, 82] width 111 height 15
click at [528, 117] on div "Reverse tuck end" at bounding box center [549, 118] width 104 height 15
click at [530, 132] on input "text" at bounding box center [549, 130] width 111 height 15
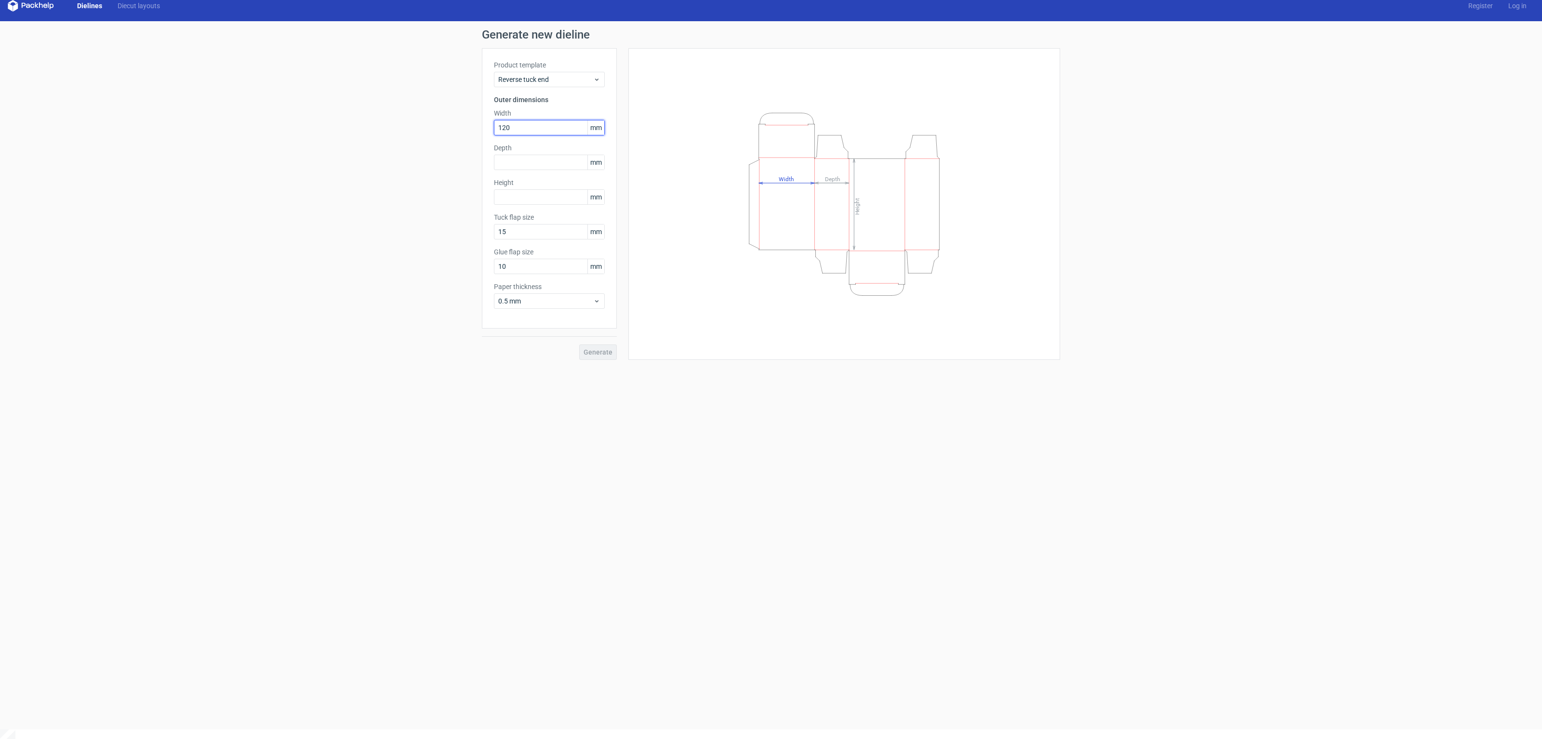
type input "120"
type input "50"
type input "90"
click at [599, 349] on span "Generate" at bounding box center [597, 352] width 29 height 7
